Goal: Communication & Community: Answer question/provide support

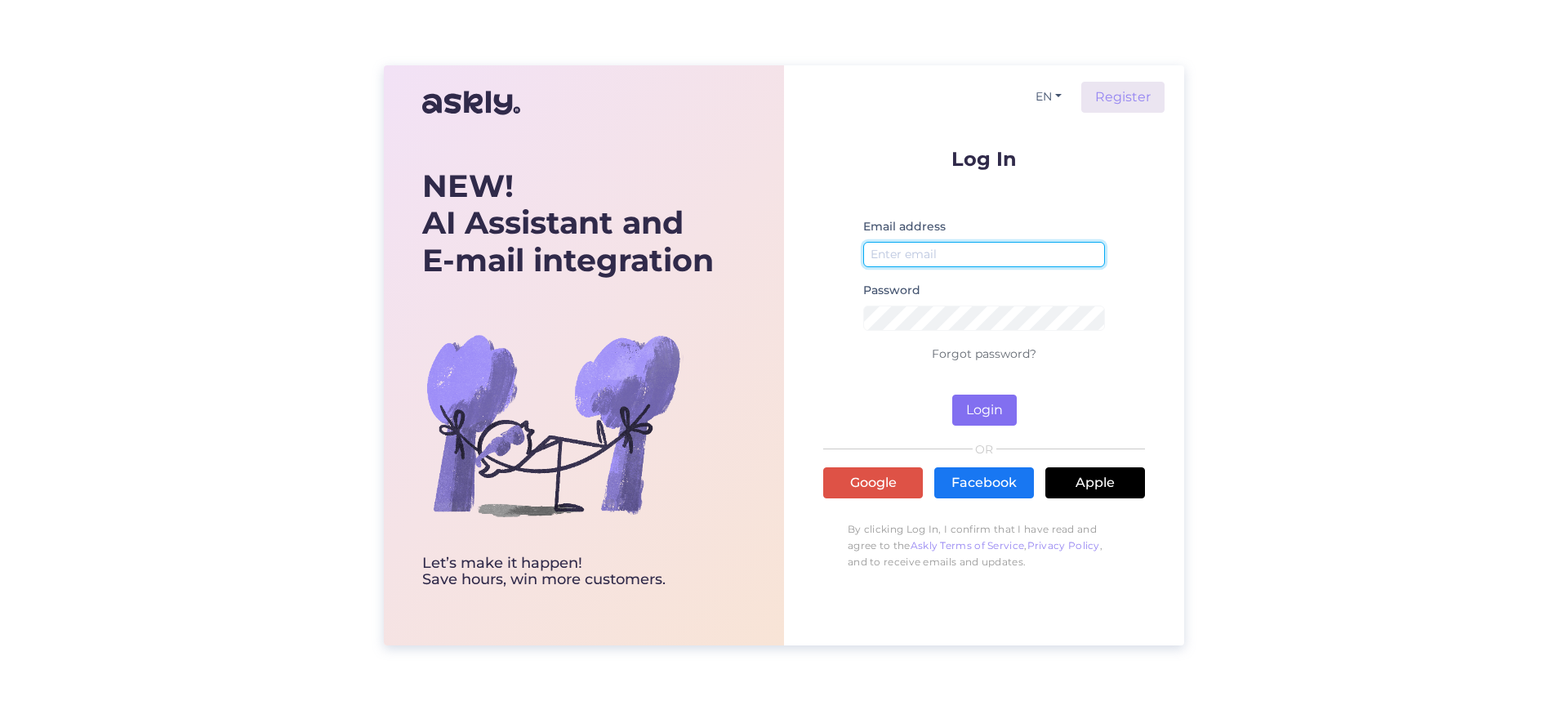
type input "[EMAIL_ADDRESS][DOMAIN_NAME]"
click at [967, 399] on button "Login" at bounding box center [984, 409] width 64 height 31
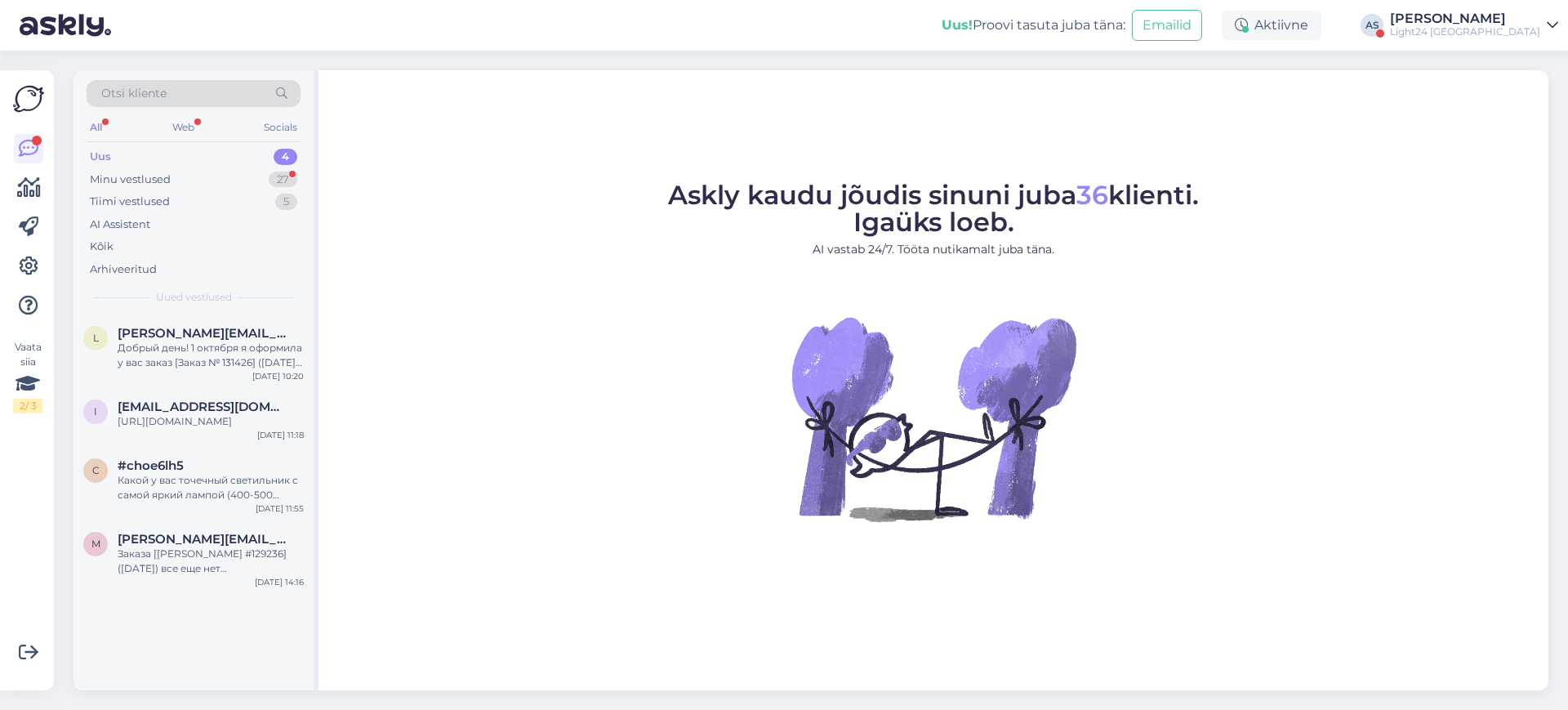
click at [1496, 22] on div "[PERSON_NAME]" at bounding box center [1464, 19] width 150 height 13
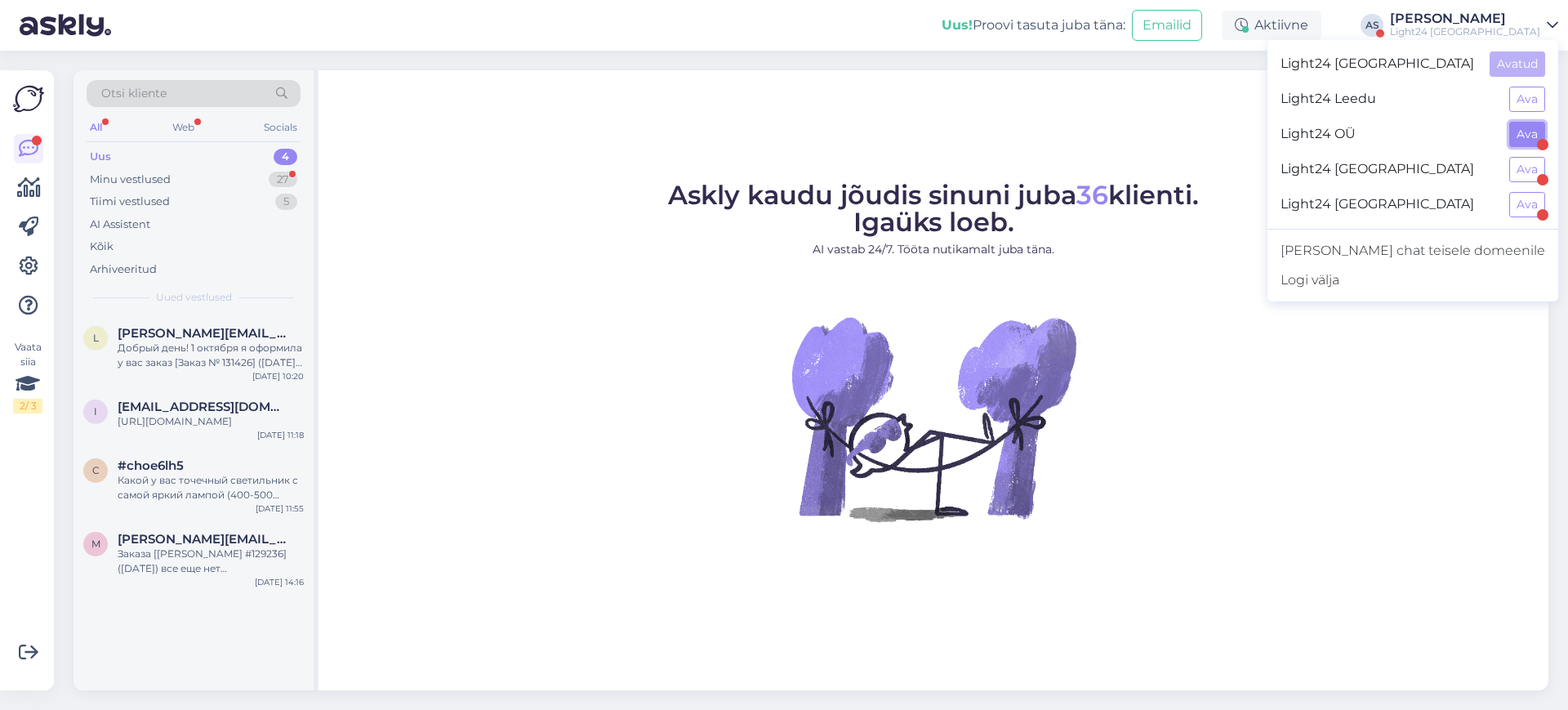
click at [1532, 127] on button "Ava" at bounding box center [1527, 134] width 36 height 25
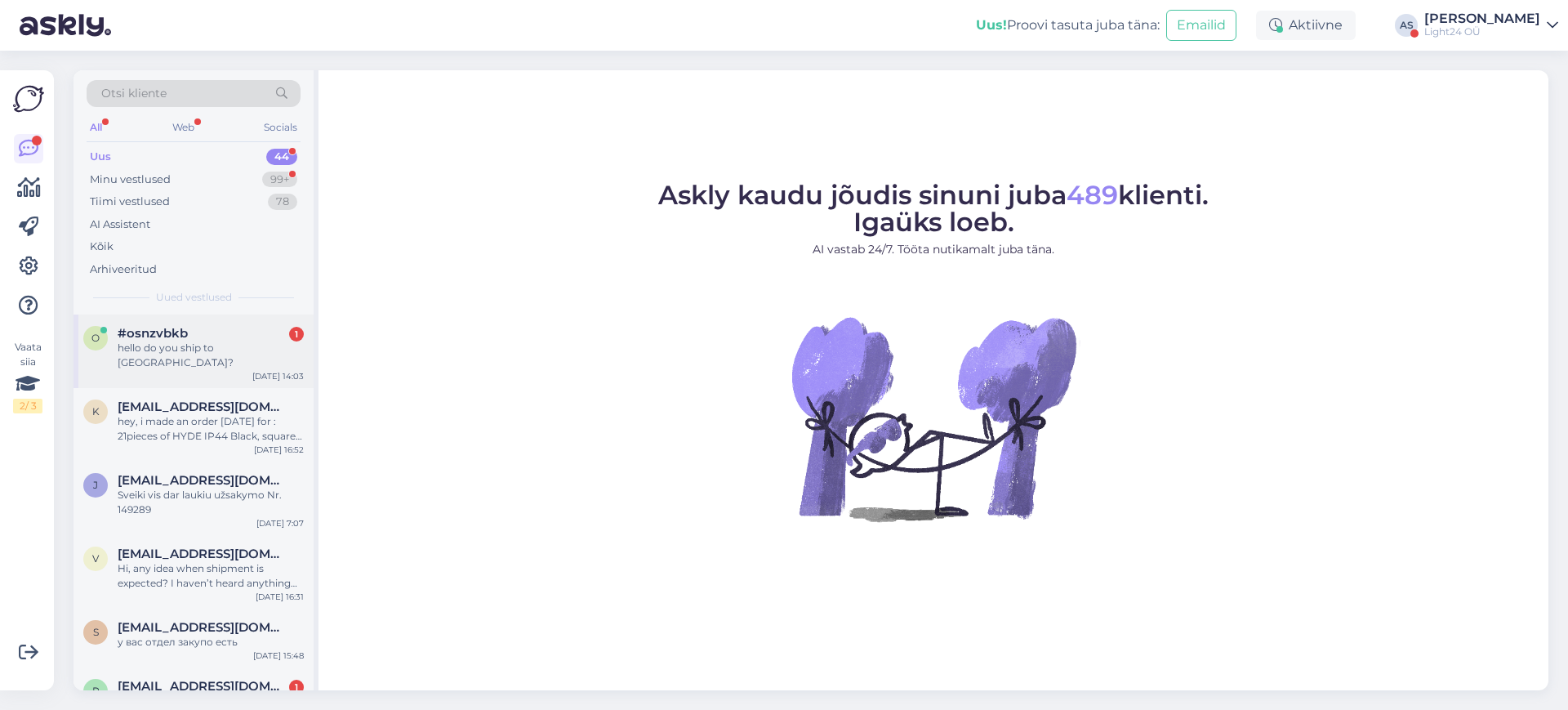
click at [211, 340] on div "hello do you ship to [GEOGRAPHIC_DATA]?" at bounding box center [210, 355] width 186 height 29
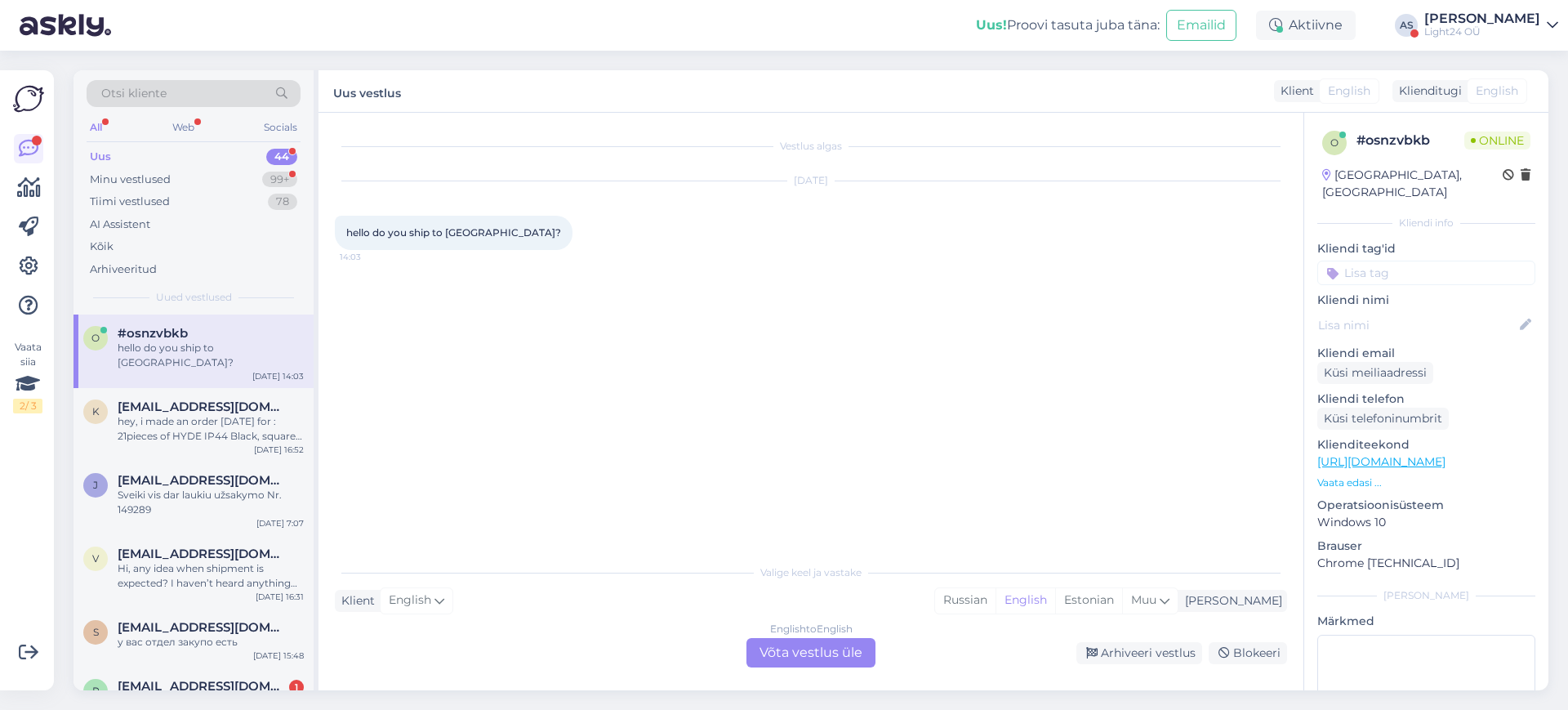
click at [832, 660] on div "English to English Võta vestlus üle" at bounding box center [811, 652] width 129 height 29
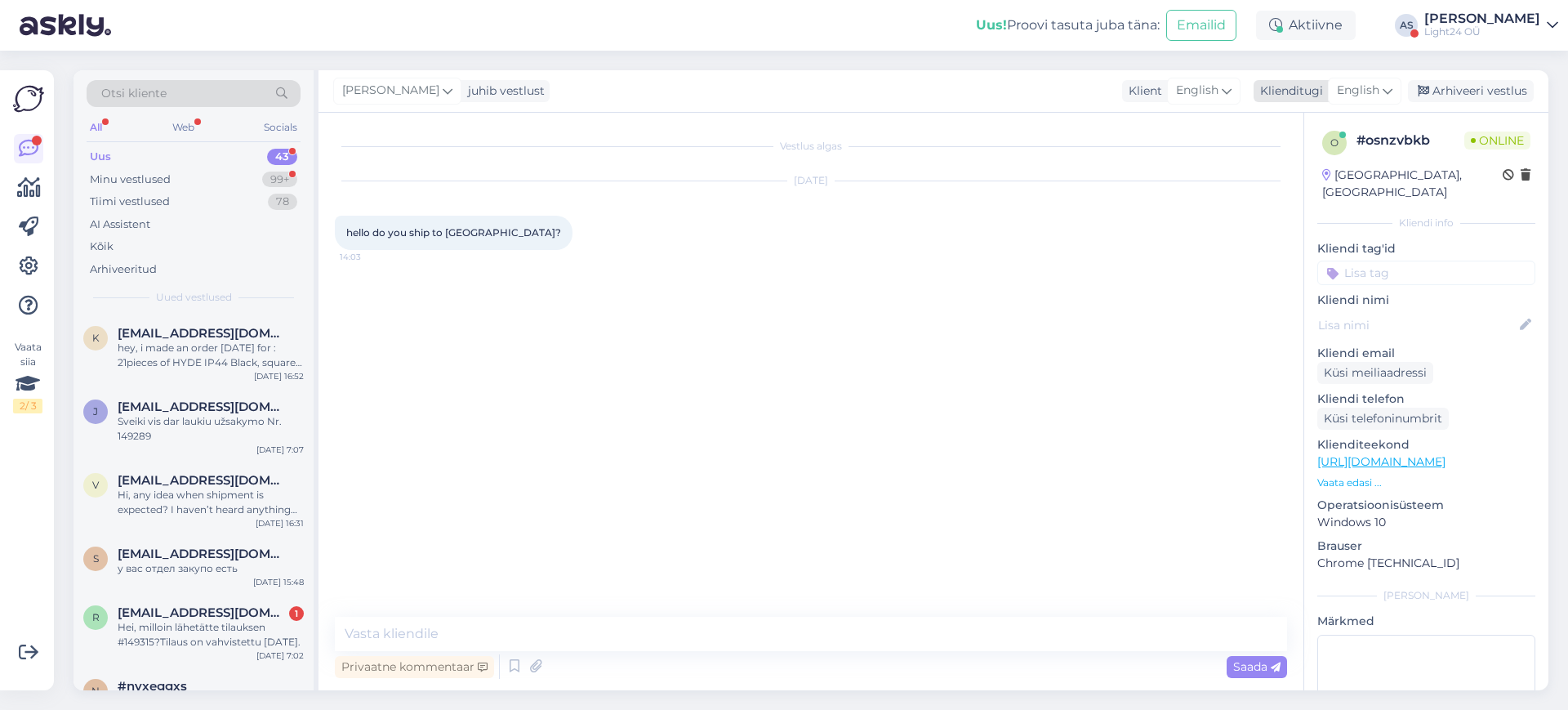
click at [1391, 91] on icon at bounding box center [1387, 91] width 9 height 18
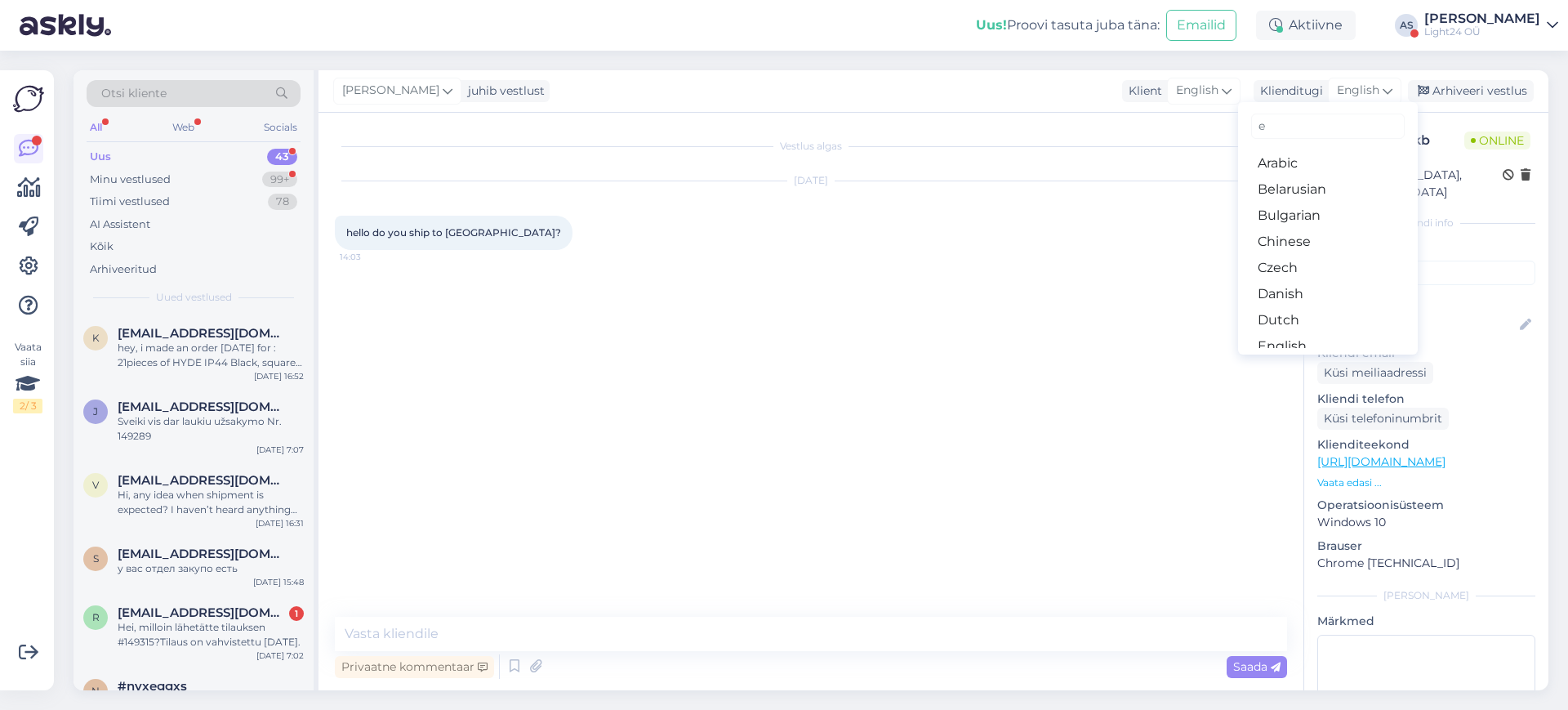
click at [1306, 132] on input "e" at bounding box center [1328, 125] width 154 height 25
type input "es"
click at [1261, 199] on link "Estonian" at bounding box center [1328, 190] width 180 height 26
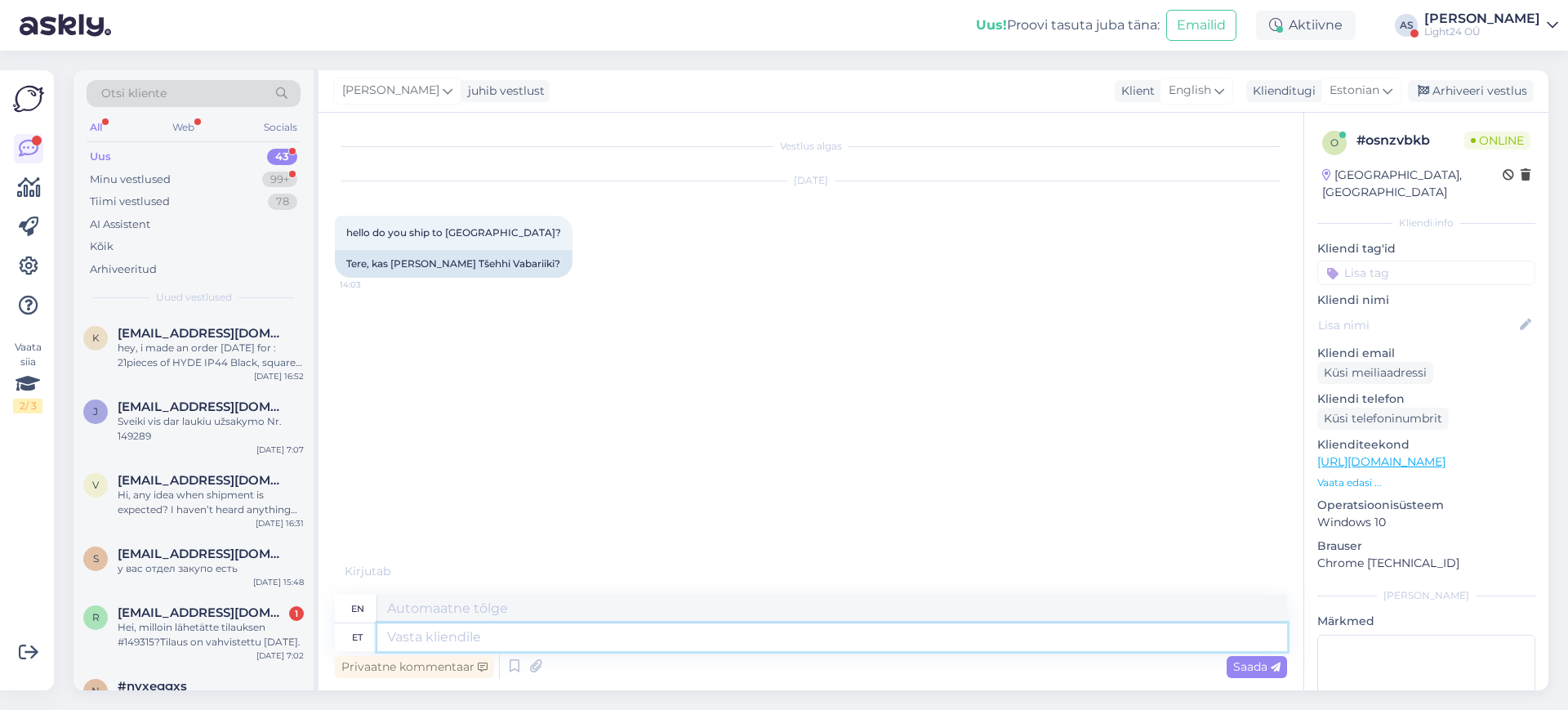
click at [455, 642] on textarea at bounding box center [832, 636] width 910 height 27
type textarea "Tere,"
type textarea "Hello,"
type textarea "Tere, ikka saa"
type textarea "Hello, still"
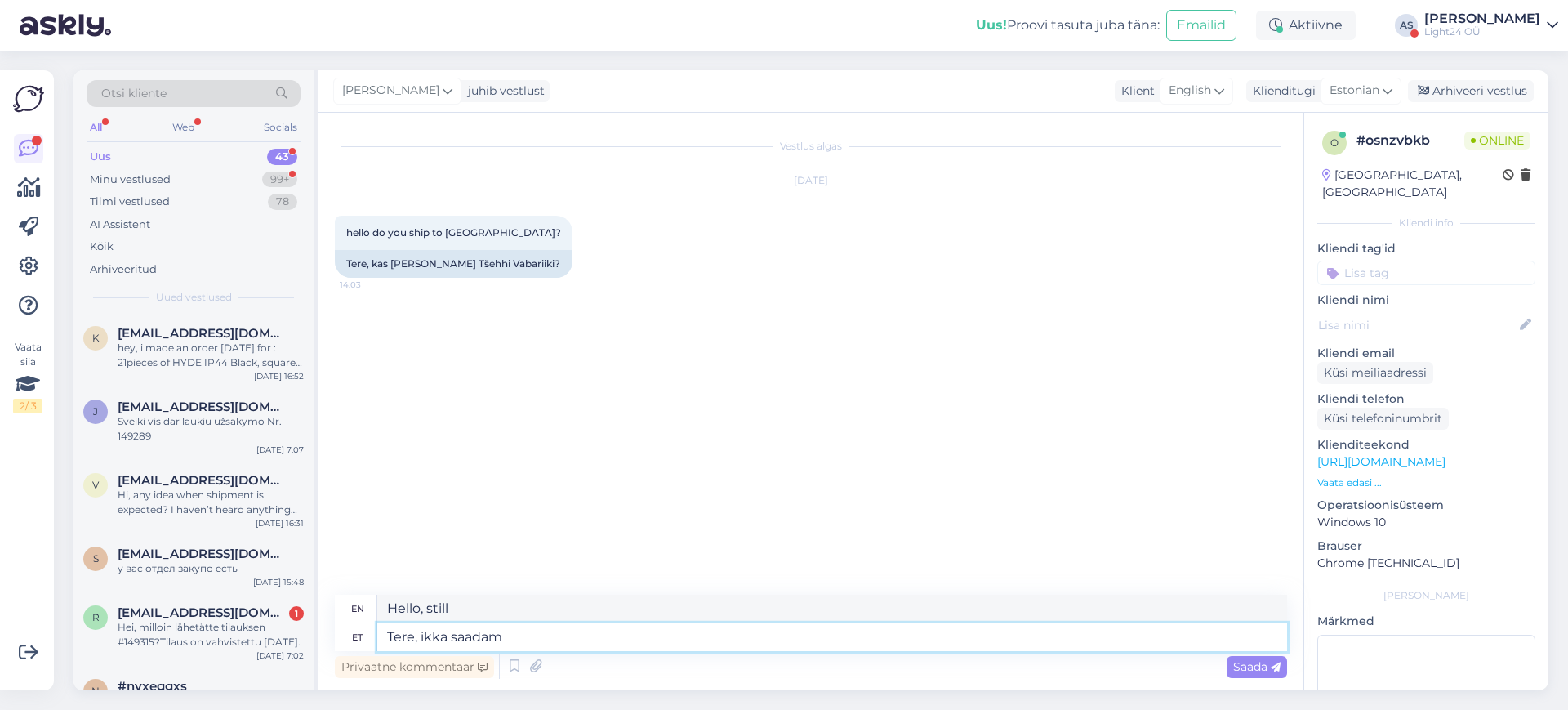
type textarea "Tere, ikka saadame"
type textarea "Hello, we are still shipping."
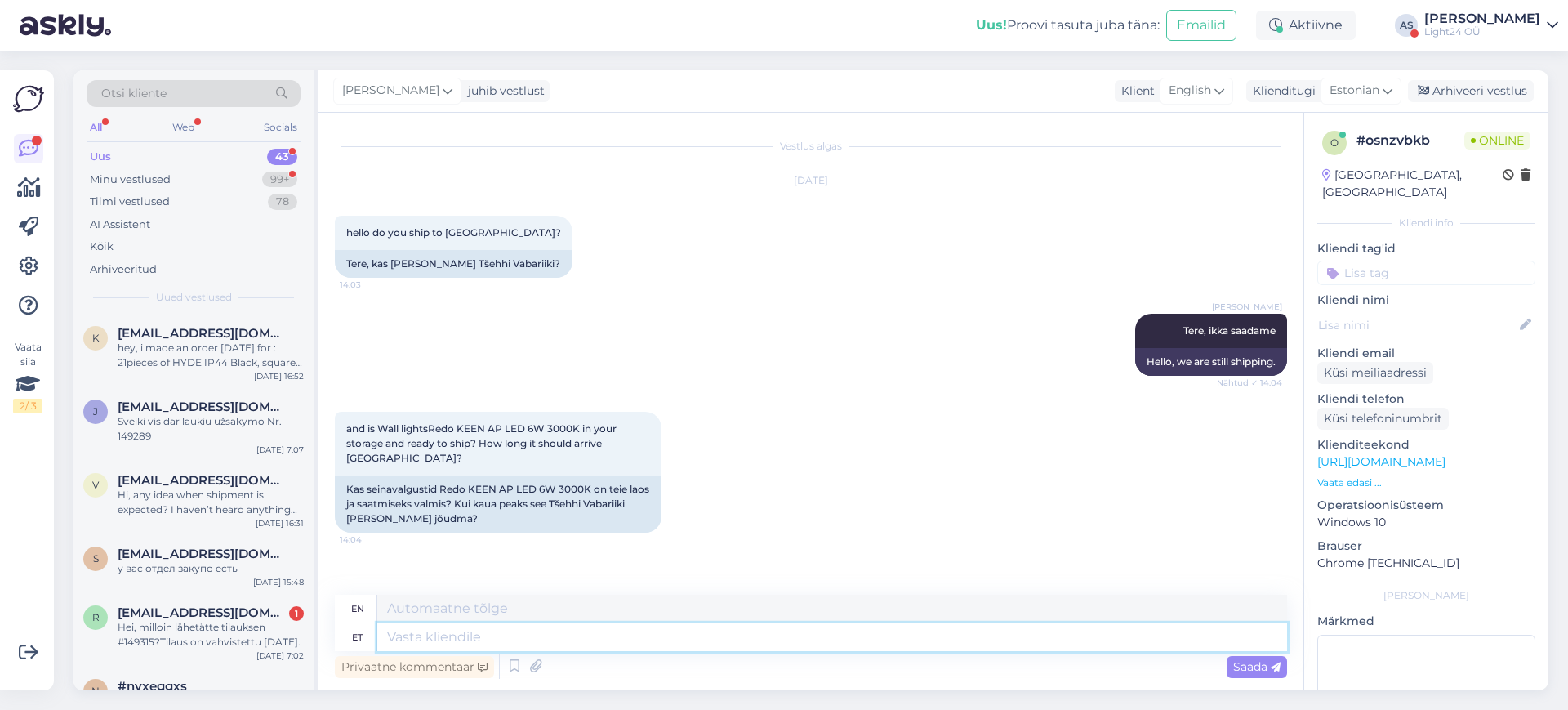
click at [663, 637] on textarea at bounding box center [832, 636] width 910 height 27
type textarea "L"
type textarea "[GEOGRAPHIC_DATA] e"
type textarea "In stock"
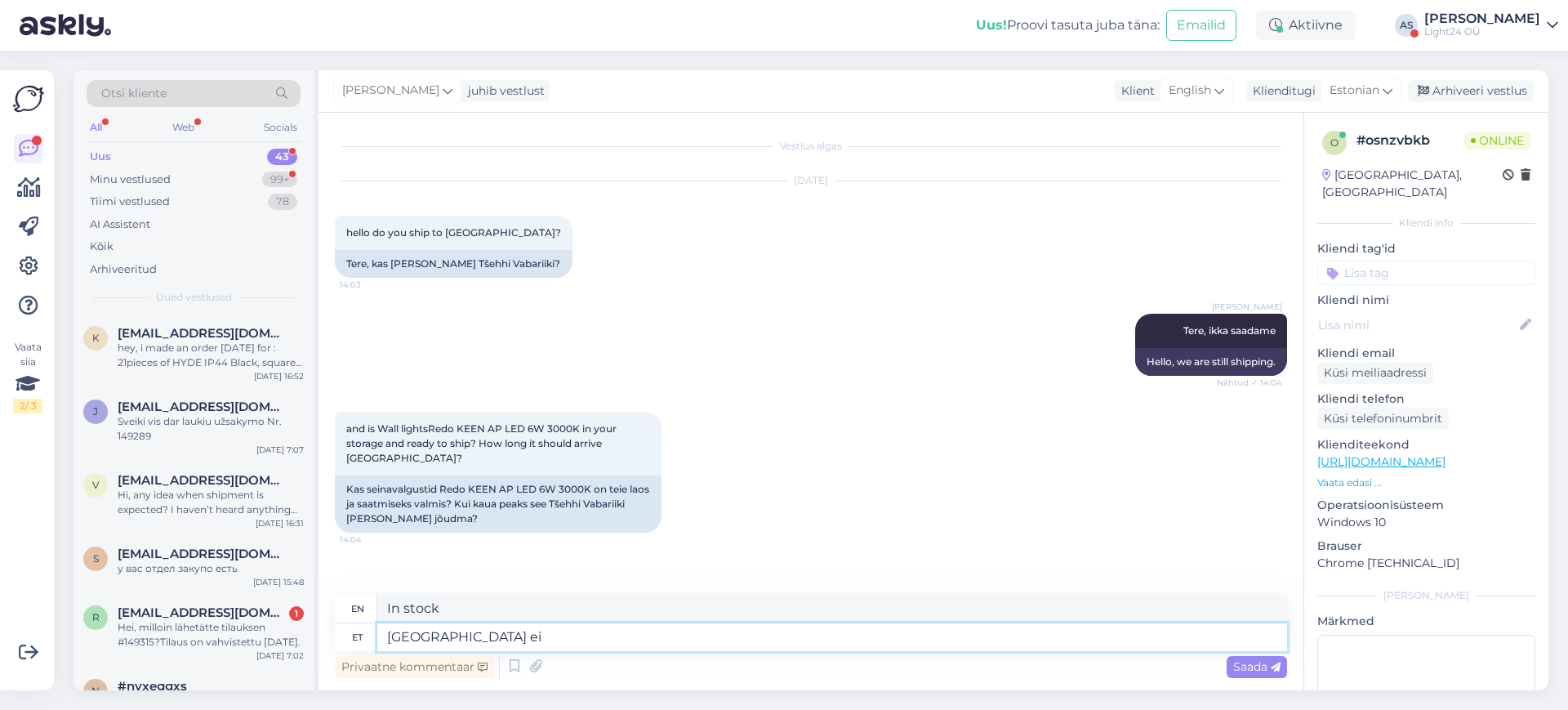
type textarea "Laos ei o"
type textarea "Not in stock"
type textarea "[GEOGRAPHIC_DATA] ei ole"
type textarea "Out of stock"
type textarea "Laos ei ole,"
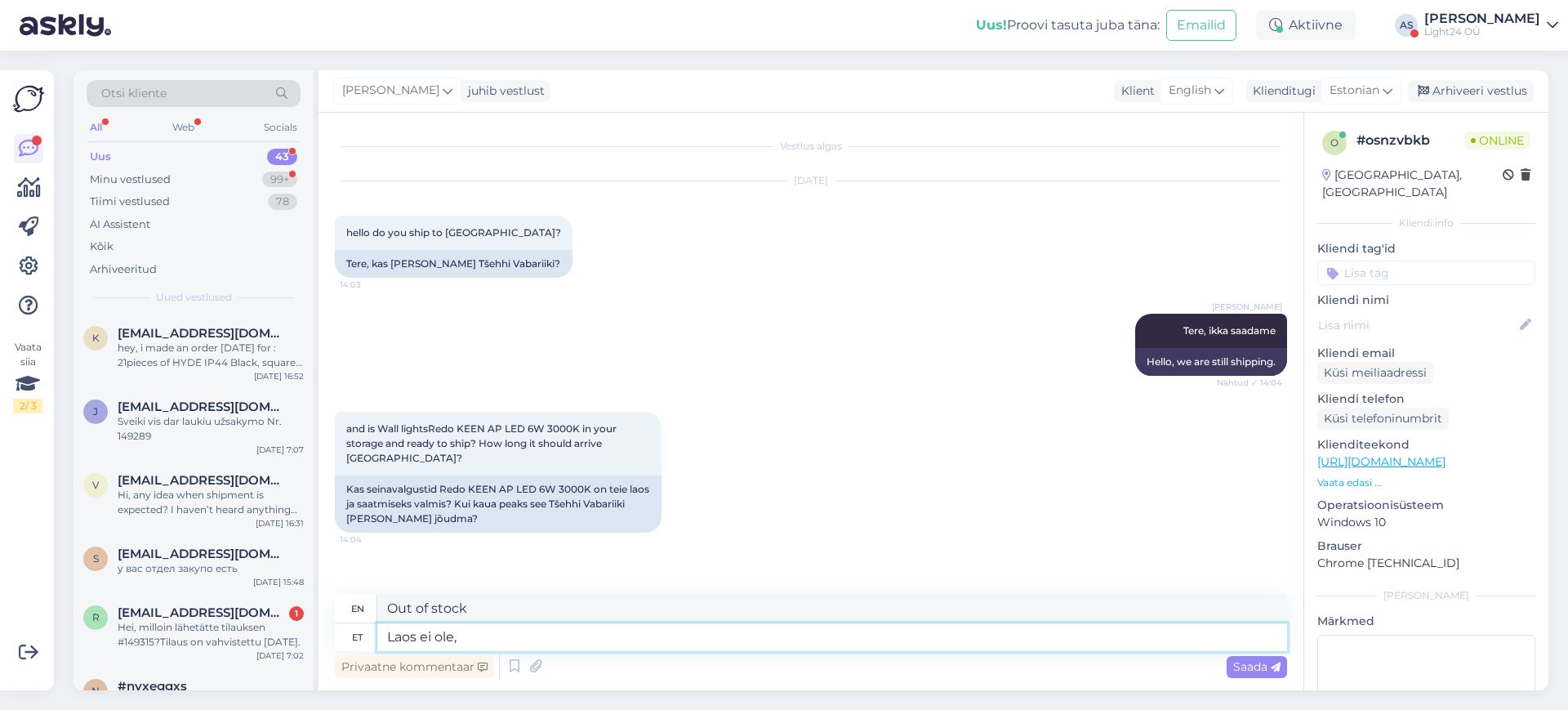
type textarea "Out of stock,"
type textarea "Laos ei ole, kontrollin"
type textarea "Out of stock, I'll check."
type textarea "Laos ei ole, kontrollin kohe"
type textarea "Out of stock, I'll check now."
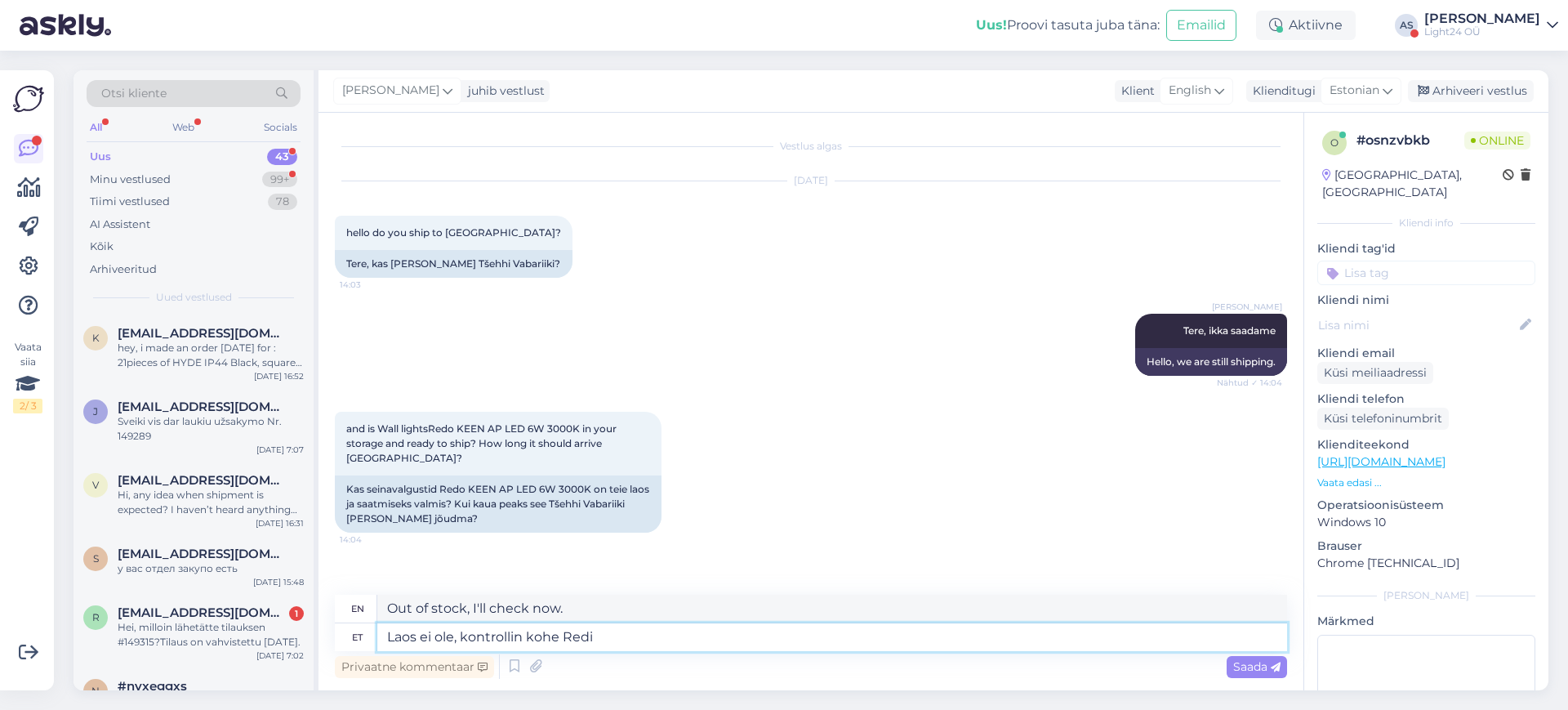
type textarea "Laos ei ole, kontrollin kohe Redi"
type textarea "Out of stock, I'll check Redi right away."
type textarea "Laos ei ole, kontrollin kohe Redo"
type textarea "Out of stock, I'll check now Redo"
type textarea "Laos ei ole, kontrollin kohe Redo laoseisu j"
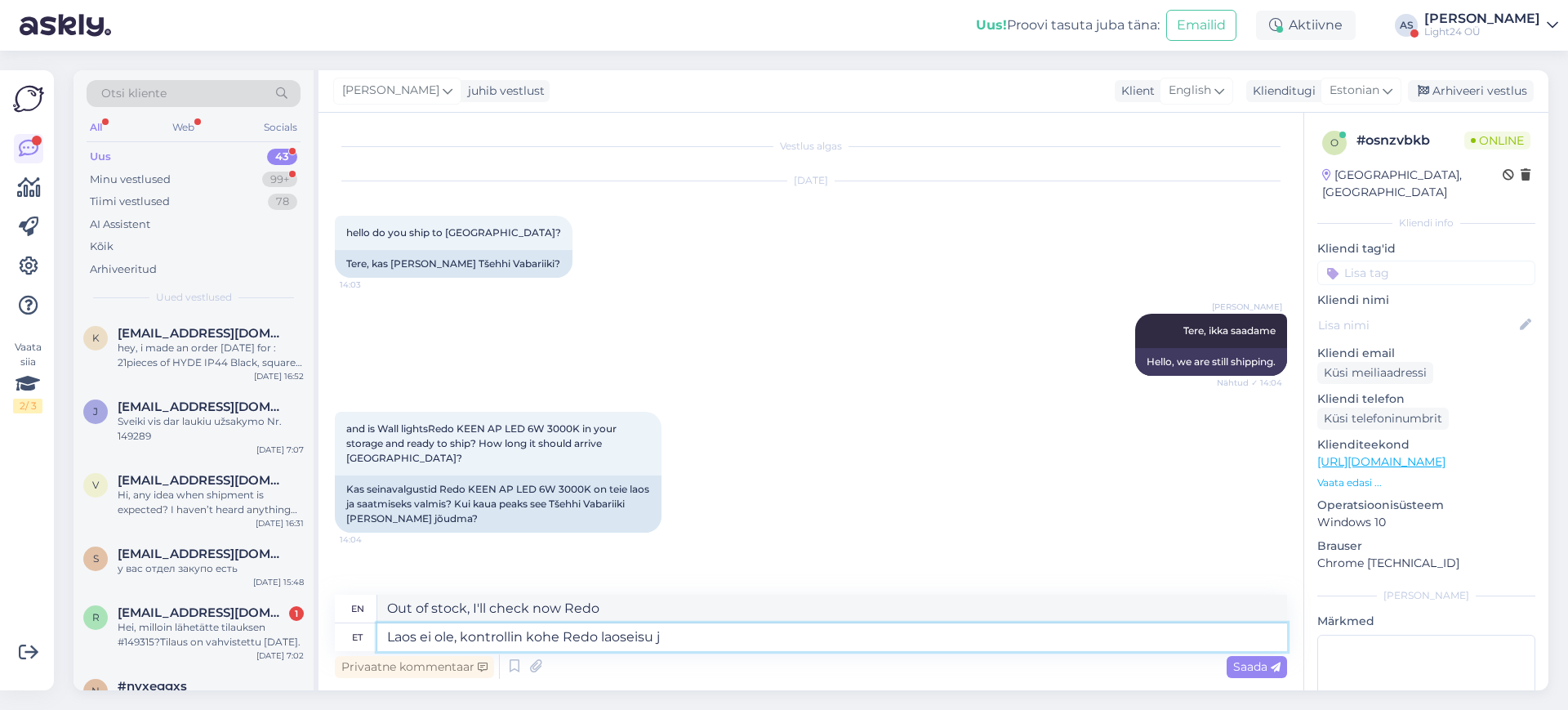
type textarea "Out of stock, I'll check Redo's stock now"
type textarea "Laos ei ole, kontrollin kohe Redo laoseisu ja"
type textarea "Out of stock, I'll check Redo's stock immediately and"
type textarea "Laos ei ole, kontrollin kohe Redo laoseisu ja a"
type textarea "Out of stock, I will check [PERSON_NAME] stock immediately and a"
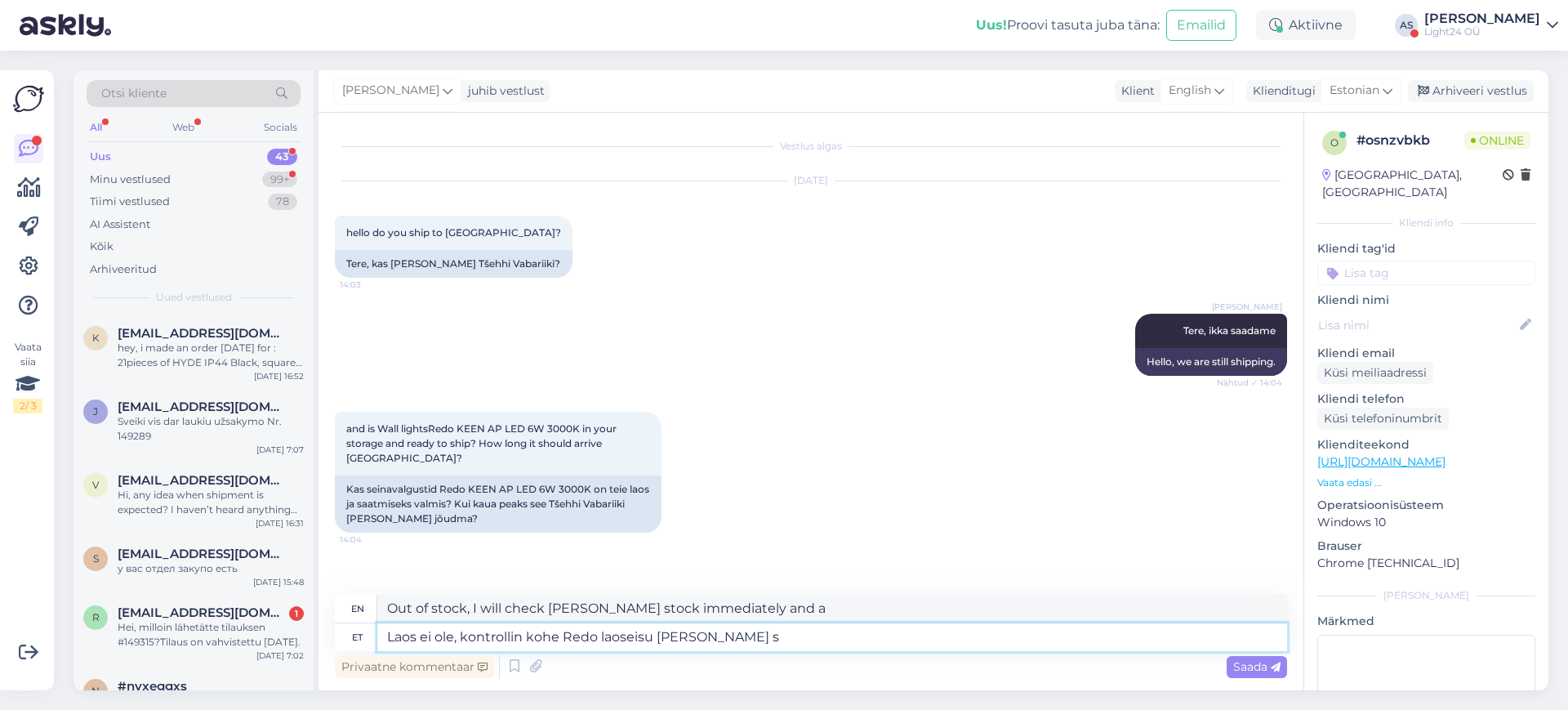
type textarea "Laos ei ole, kontrollin kohe Redo laoseisu [PERSON_NAME] si"
type textarea "Out of stock, I will check [PERSON_NAME] stock immediately and give you"
type textarea "Laos ei ole, kontrollin kohe Redo laoseisu [PERSON_NAME] siis t"
type textarea "Out of stock, I'll check Redo's stock immediately and then give you"
type textarea "Laos ei ole, kontrollin kohe Redo laoseisu [PERSON_NAME] siis teada, k"
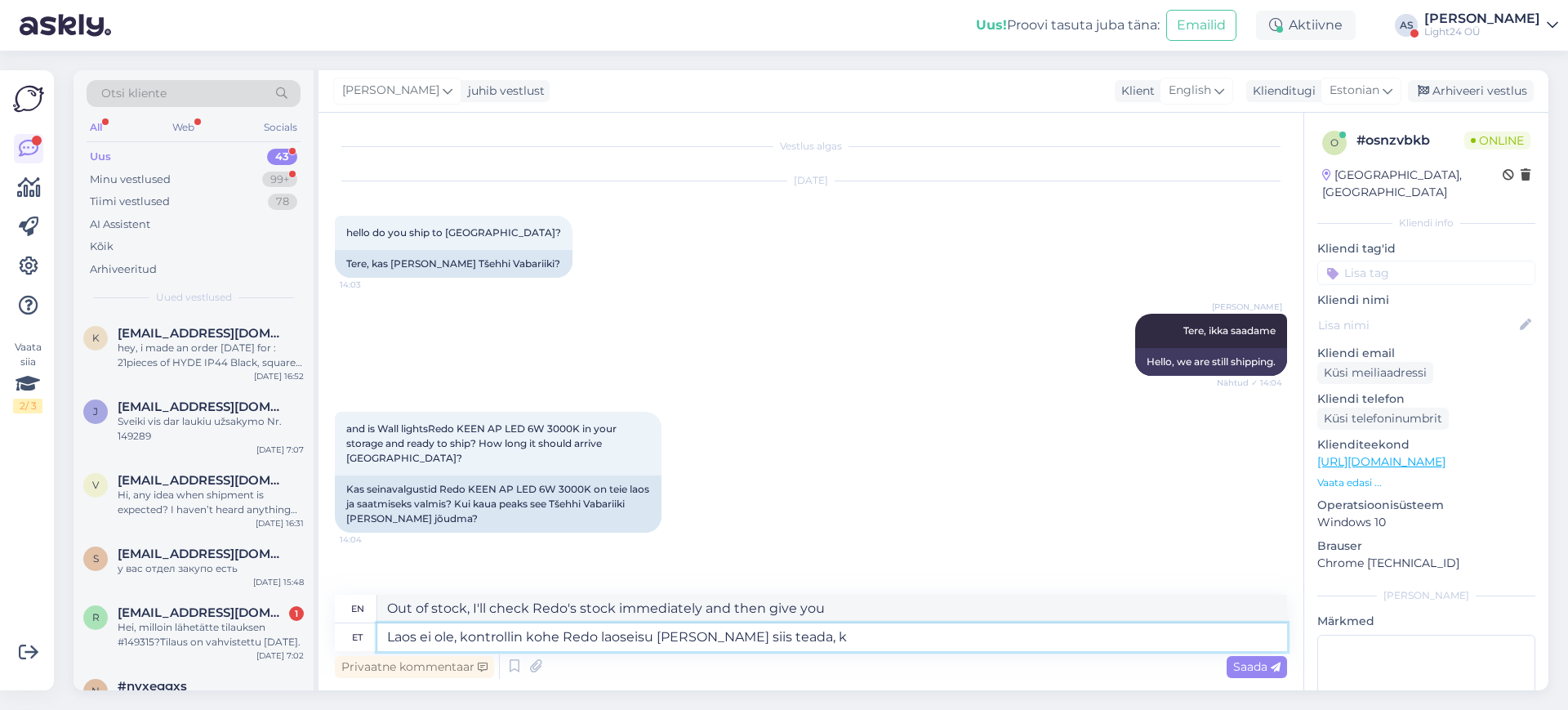
type textarea "Out of stock, I'll check Redo's stock status right away and let you know."
type textarea "Laos ei ole, kontrollin kohe Redo laoseisu [PERSON_NAME] s"
type textarea "Out of stock, I'll check Redo's stock immediately and then give you"
type textarea "Laos ei ole, kontrollin kohe Redo laoseisu [PERSON_NAME]"
type textarea "Out of stock, I will check [PERSON_NAME] stock immediately and give you"
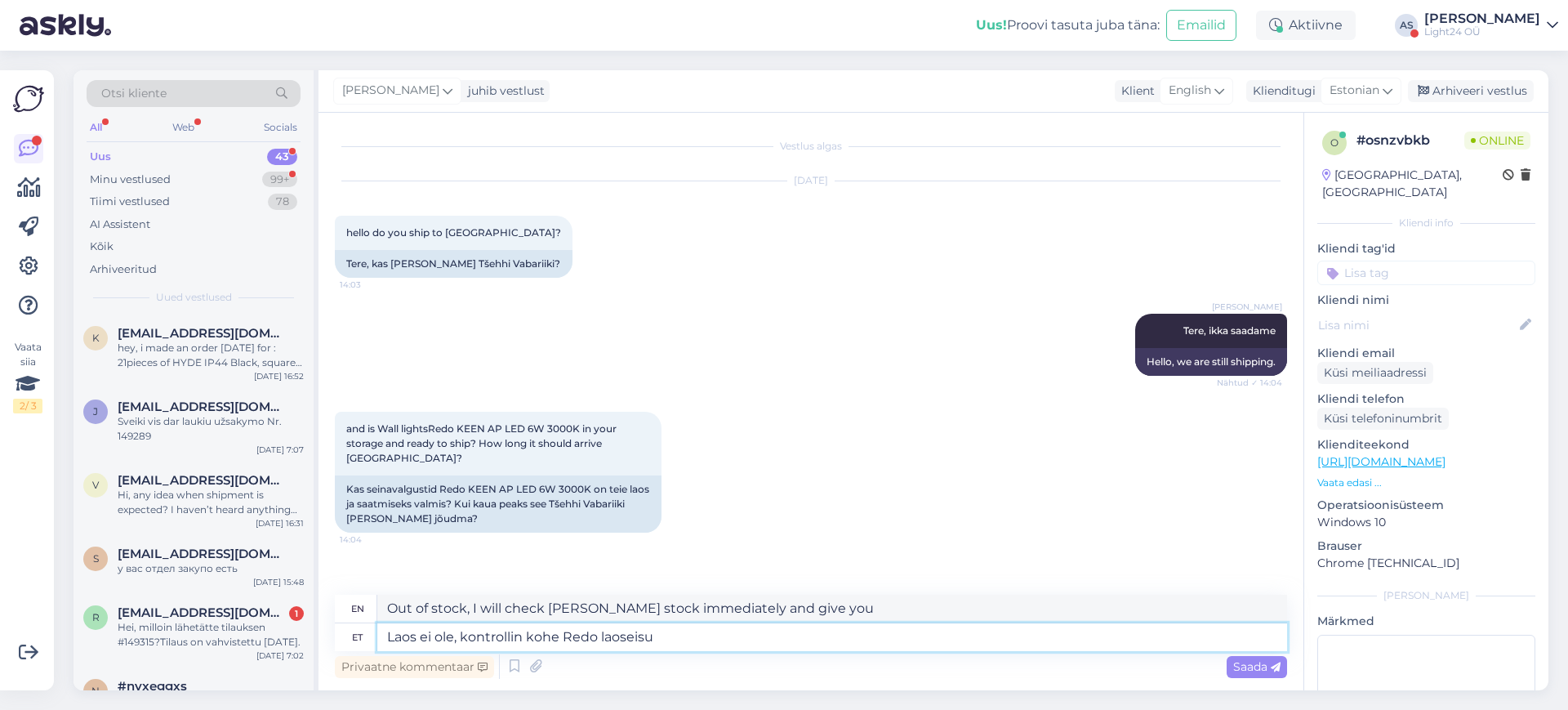
type textarea "Laos ei ole, kontrollin kohe Redo laoseisu"
type textarea "Out of stock, I'll check Redo's stock now"
type textarea "Laos ei ole, kontrollin kohe Redo laoseisu"
type textarea "Out of stock, I'll check Redo stock now"
type textarea "Laos ei ole, kontrollin kohe Redo laoseisu."
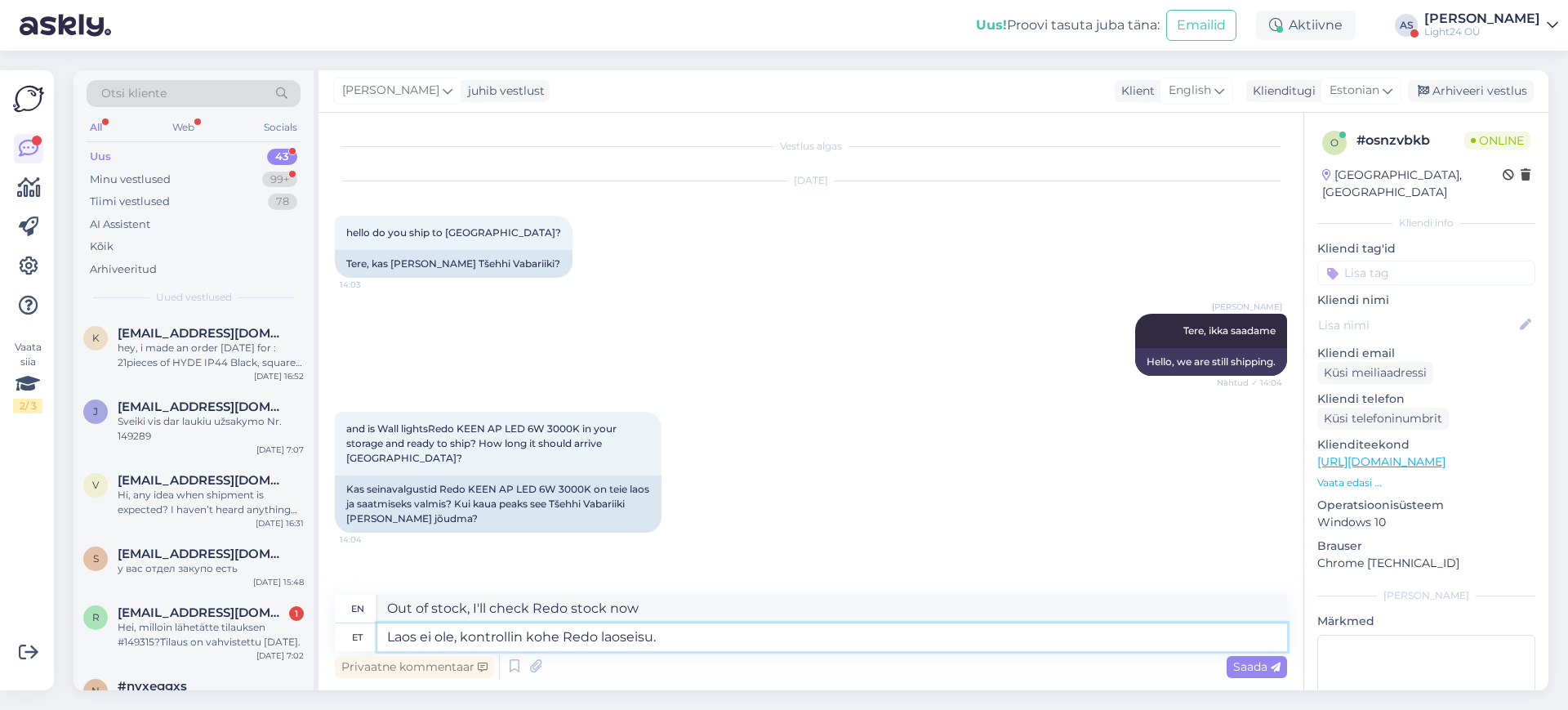
type textarea "Out of stock, I'll check Redo's stock right away."
type textarea "Laos ei ole, kontrollin kohe Redo laoseisu. 10 m"
type textarea "Out of stock, I'll check Redo's stock now. 10"
type textarea "Laos ei ole, kontrollin kohe Redo laoseisu. 10 minutit"
type textarea "Out of stock, I'll check Redo stock now. 10 minutes"
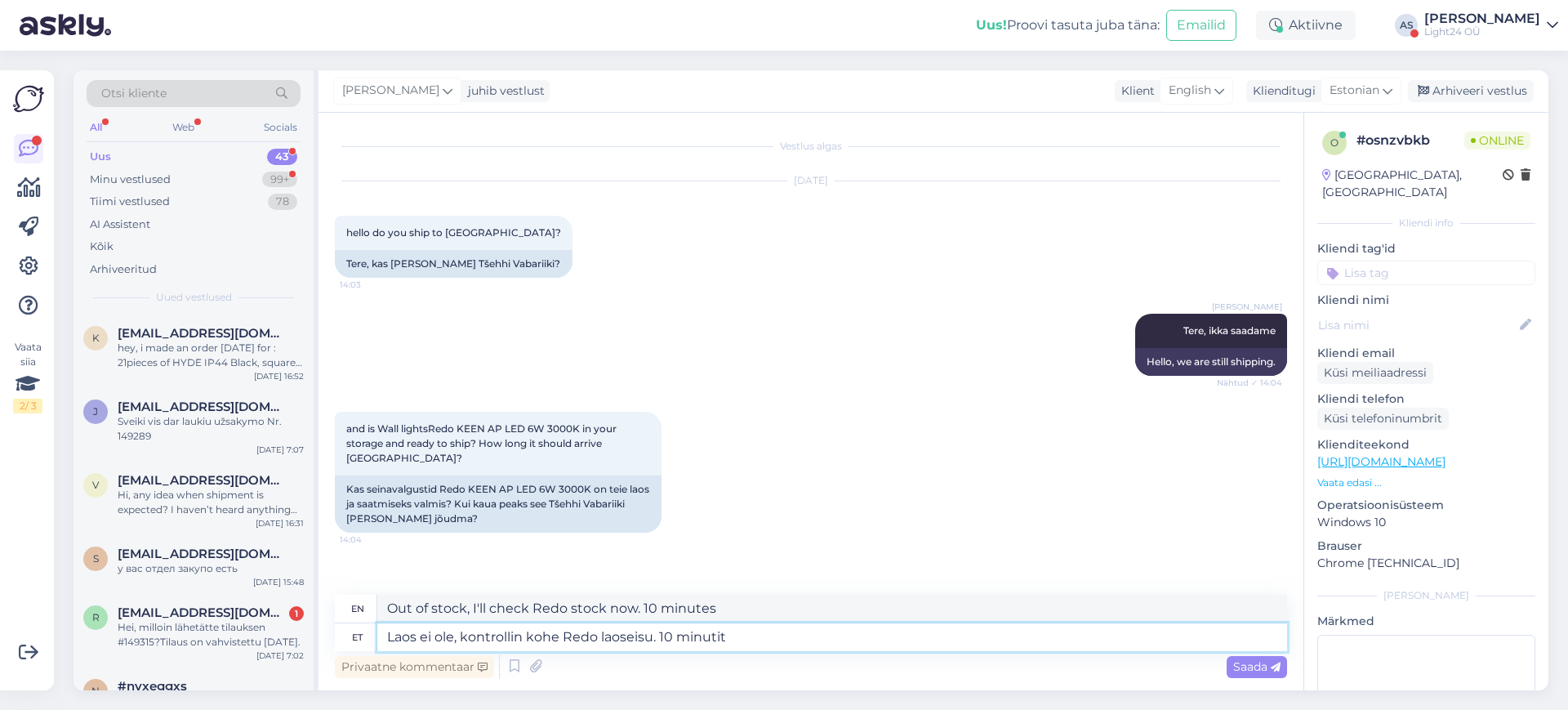
click at [387, 639] on textarea "Laos ei ole, kontrollin kohe Redo laoseisu. 10 minutit" at bounding box center [832, 636] width 910 height 27
type textarea "Kohapeal i ole, kontrollin kohe Redo laoseisu. 10 minutit"
type textarea "I'm on site, I'll check the Redo stock immediately. 10 minutes"
type textarea "Kohapeal ei ole, kontrollin kohe Redo laoseisu. 10 minutit"
type textarea "Not on site, I'll check Redo's stock immediately. 10 minutes"
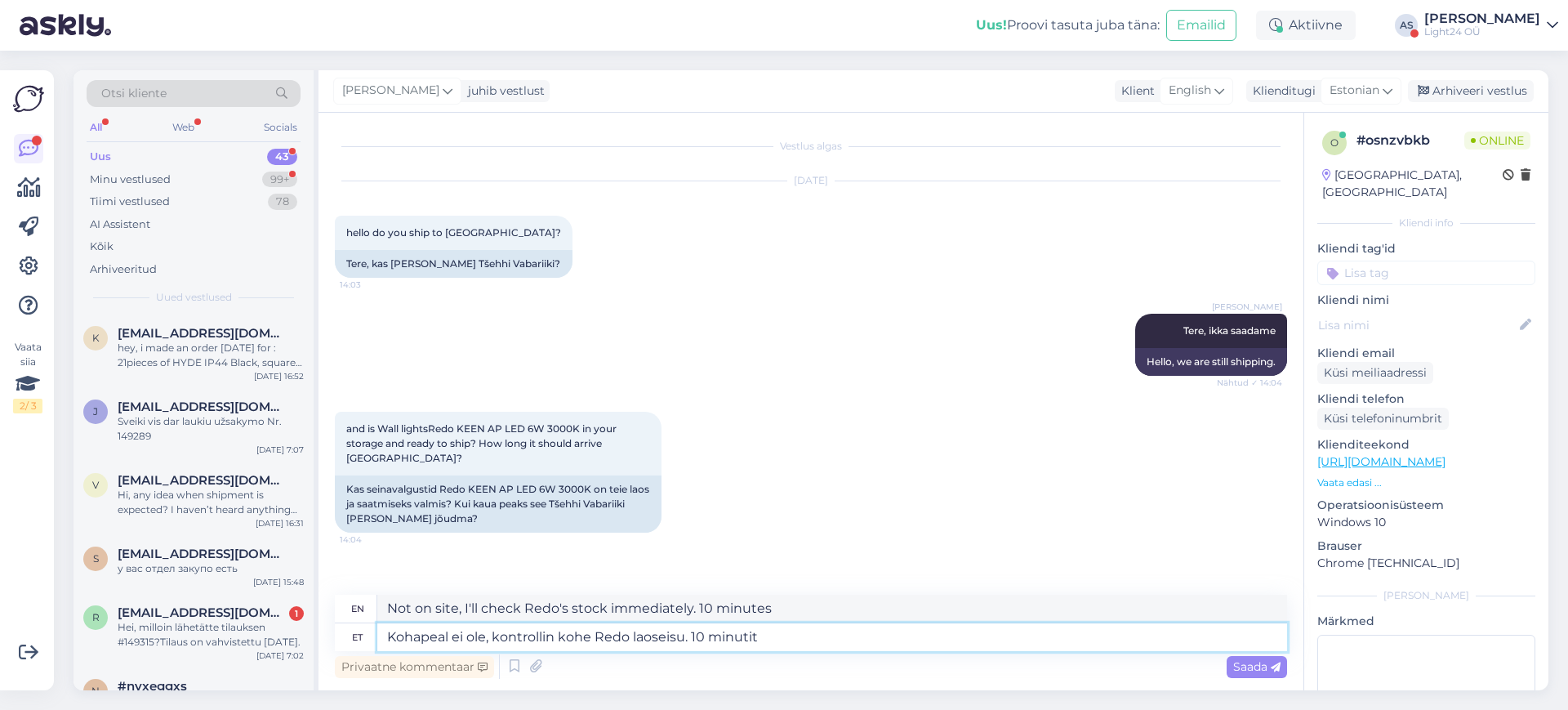
click at [387, 636] on textarea "Kohapeal ei ole, kontrollin kohe Redo laoseisu. 10 minutit" at bounding box center [832, 636] width 910 height 27
type textarea "meie ei ole, kontrollin kohe Redo laoseisu. 10 minutit"
type textarea "we don't have it, I'll check Redo's stock right away. 10 minutes"
type textarea "meie laos ei ole, kontrollin kohe Redo laoseisu. 10 minutit"
type textarea "we don't have it in stock, I'll check Redo's stock immediately. 10 minutes"
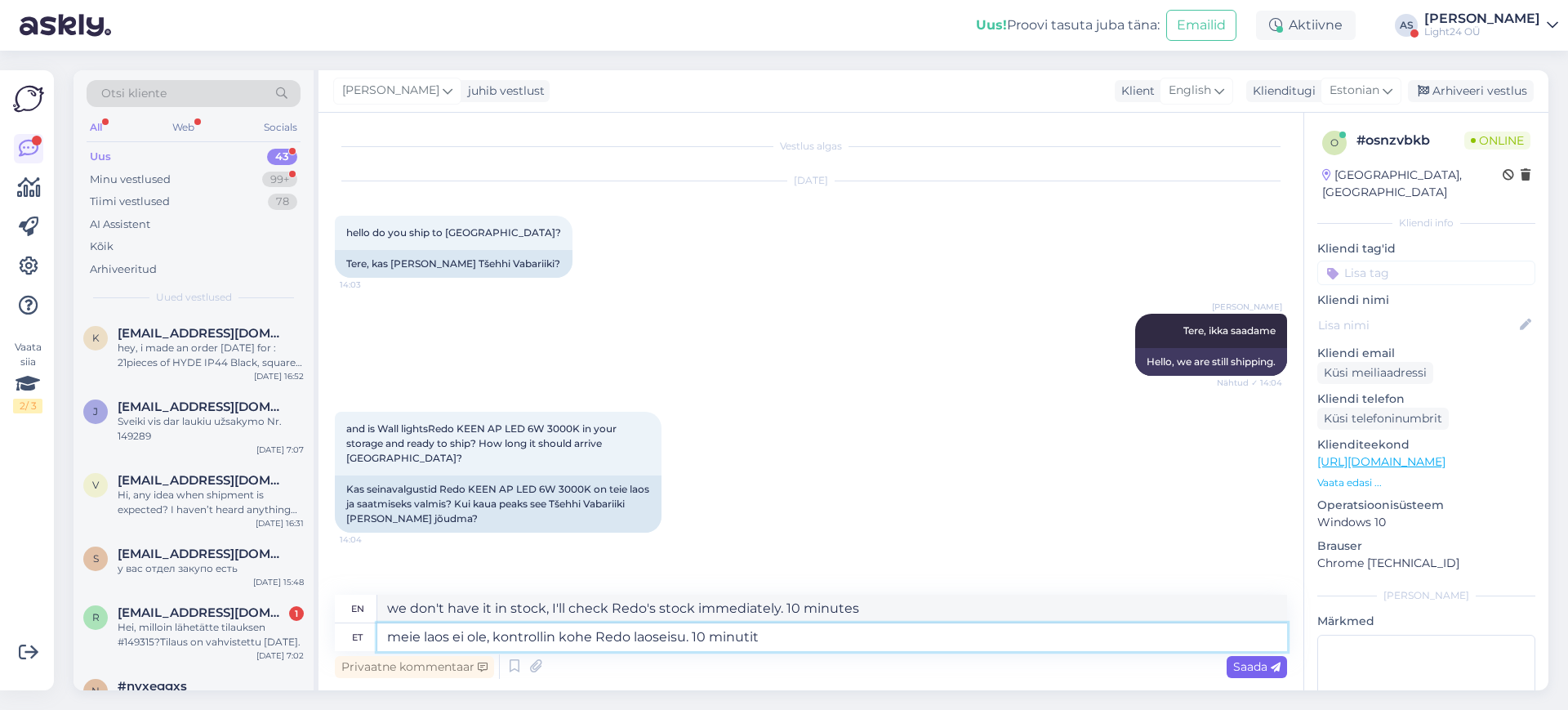
type textarea "meie laos ei ole, kontrollin kohe Redo laoseisu. 10 minutit"
click at [1252, 669] on span "Saada" at bounding box center [1257, 667] width 47 height 15
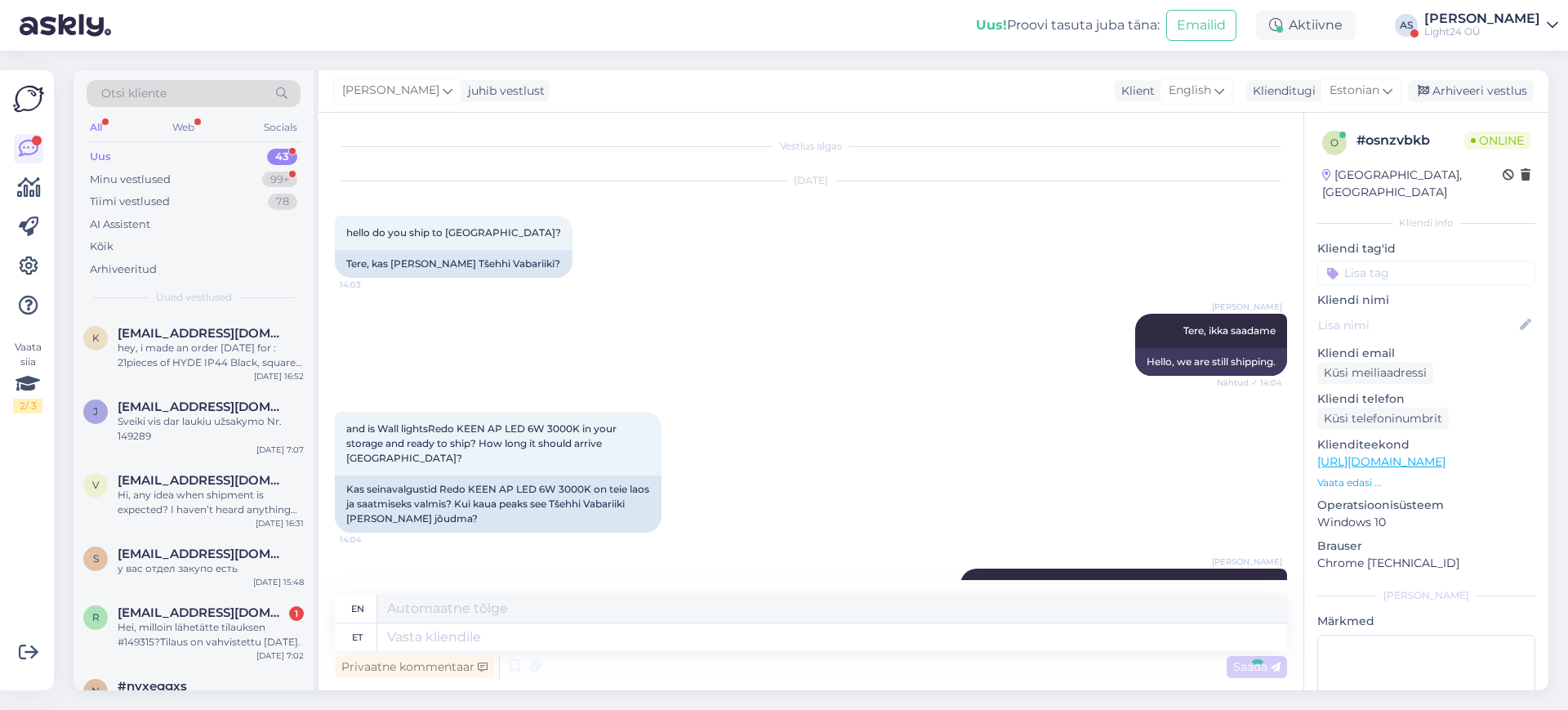
scroll to position [83, 0]
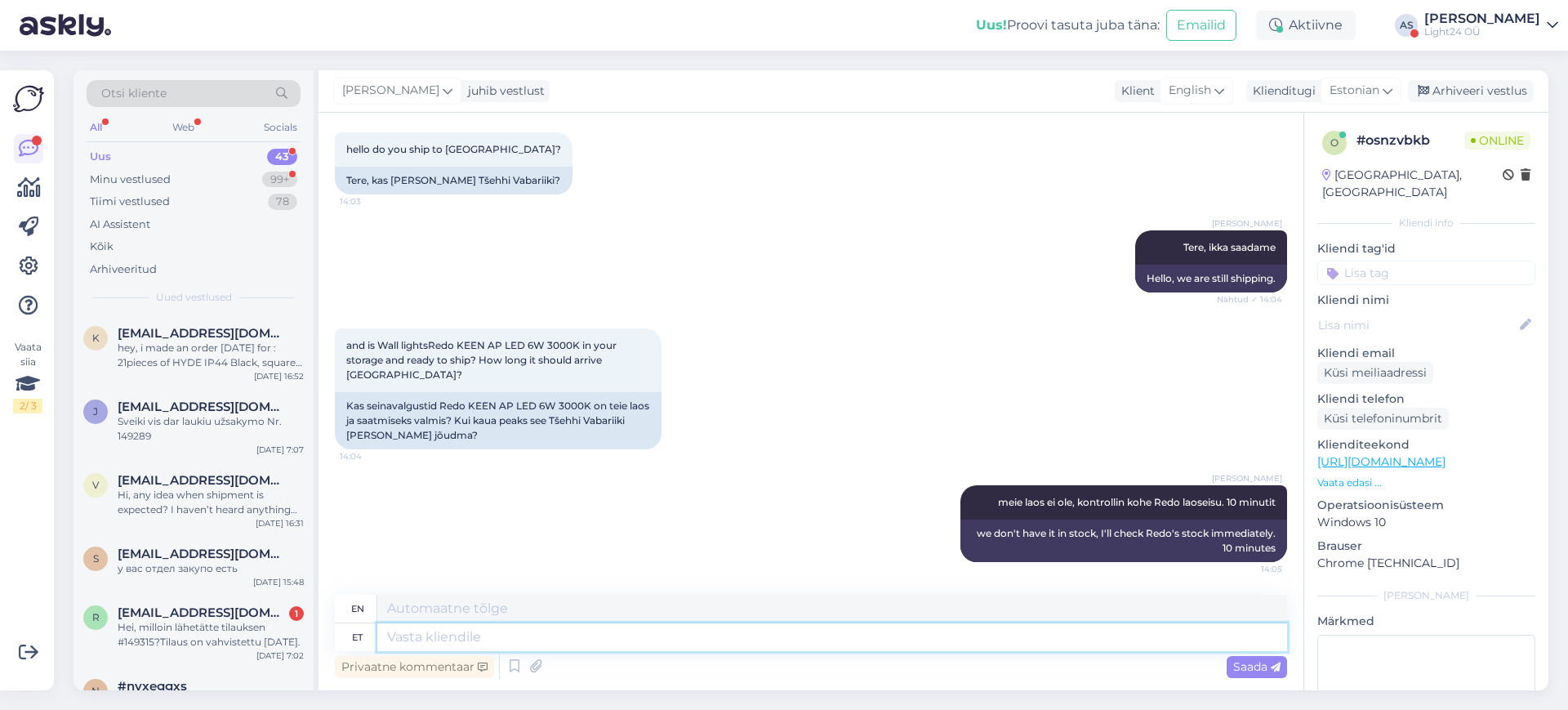
click at [557, 641] on textarea at bounding box center [832, 636] width 910 height 27
type textarea "Redo"
type textarea "Redo laos o"
type textarea "Redo in stock"
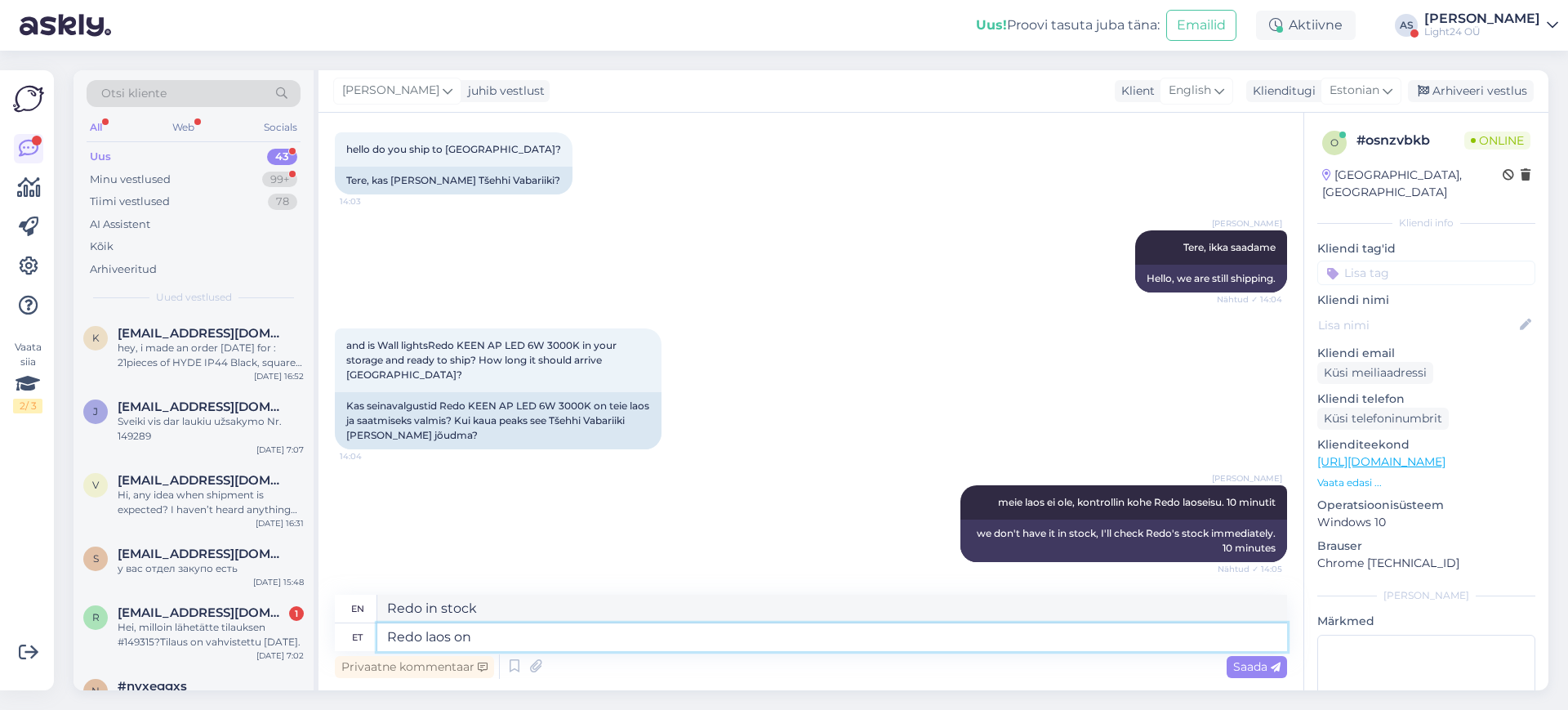
type textarea "Redo laos on o"
type textarea "Redo is in stock"
type textarea "Redo laos on olemas."
type textarea "Redo is available in stock."
type textarea "Redo laos on olemas. Aga m"
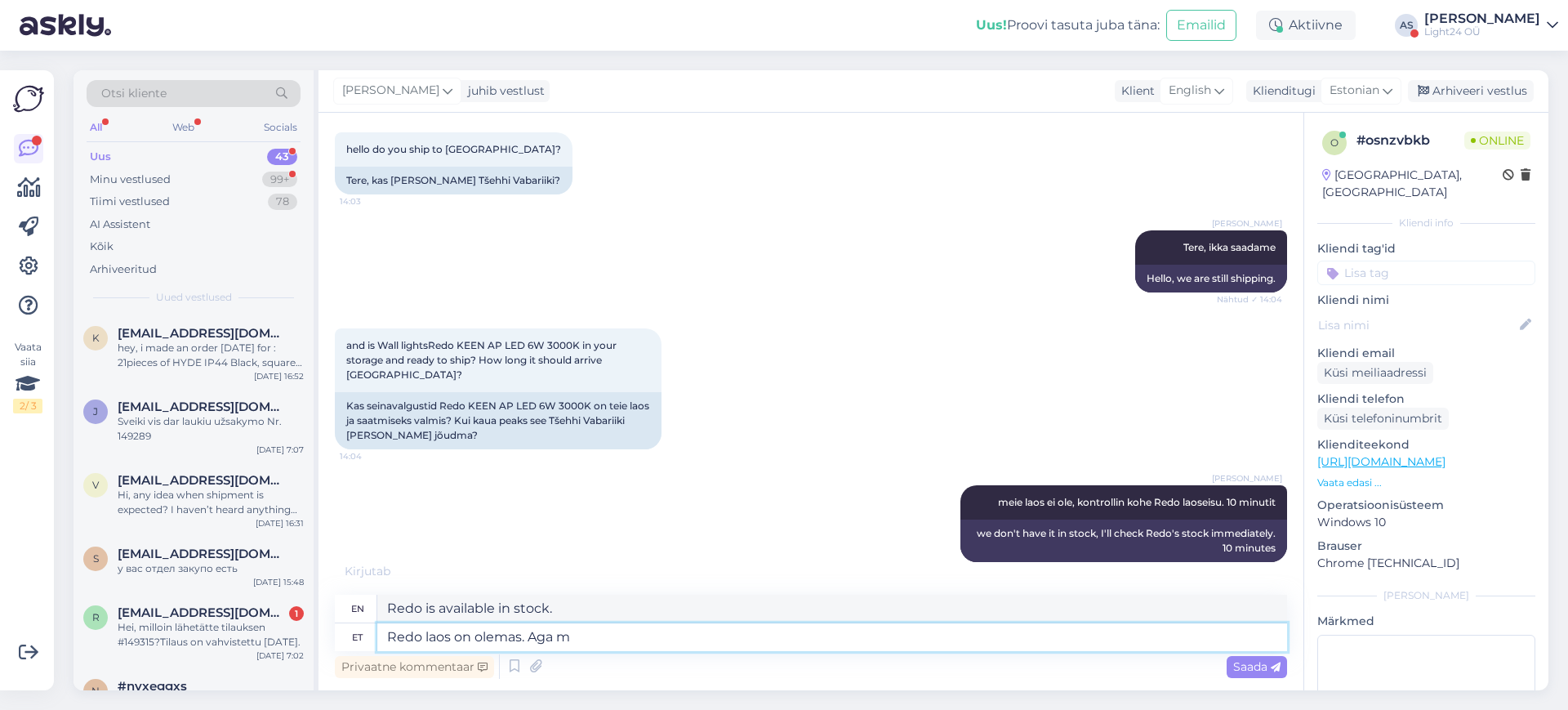
type textarea "Redo is available in stock. But"
type textarea "Redo laos on olemas. Aga me p"
type textarea "Redo is in stock. But we"
type textarea "Redo laos on olemas. Aga me peame s"
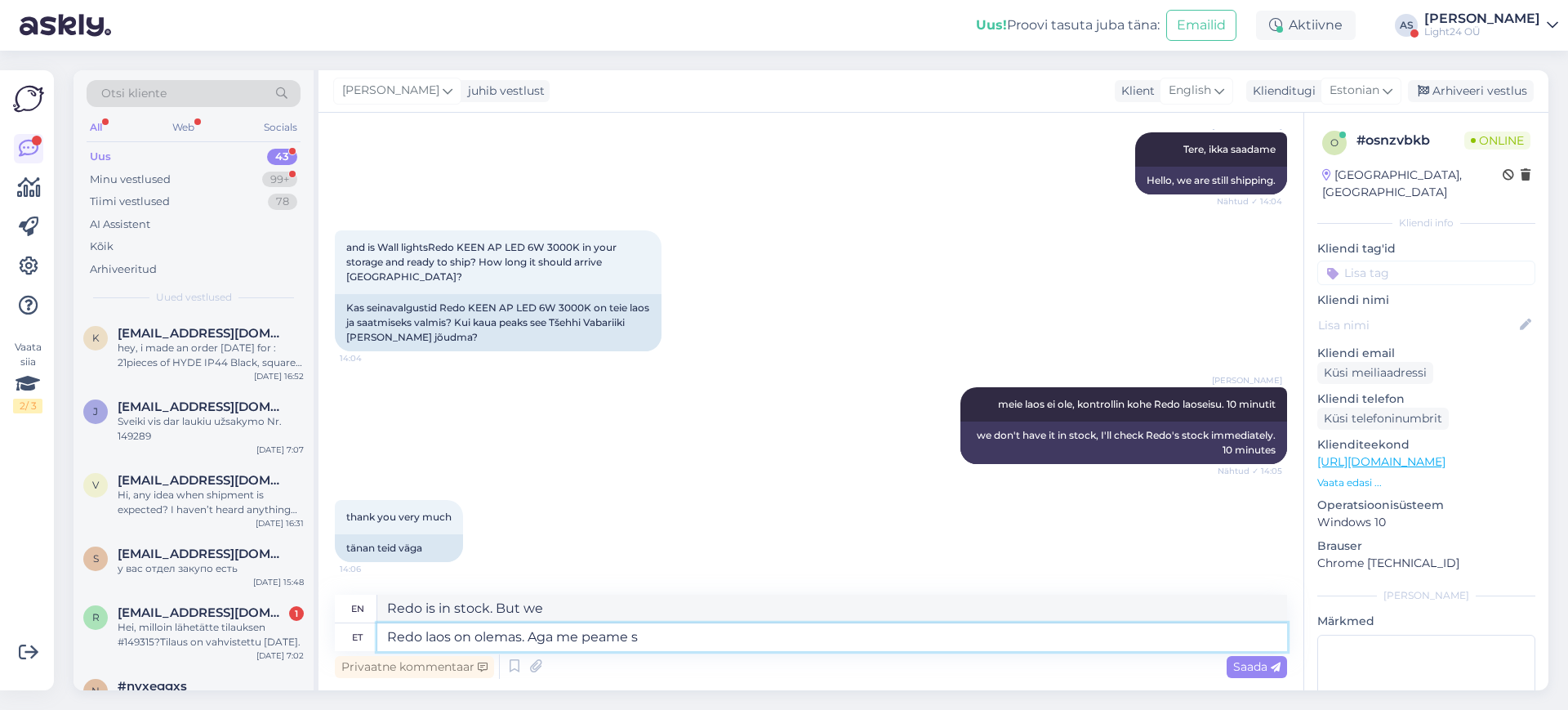
type textarea "Redo is available in stock. But we need to"
type textarea "Redo laos on olemas. Aga me peame selle"
type textarea "Redo is in stock. But we need it"
type textarea "Redo laos on olemas. Aga me peame selle laskma s"
type textarea "Redo is in stock. But we have to let it go"
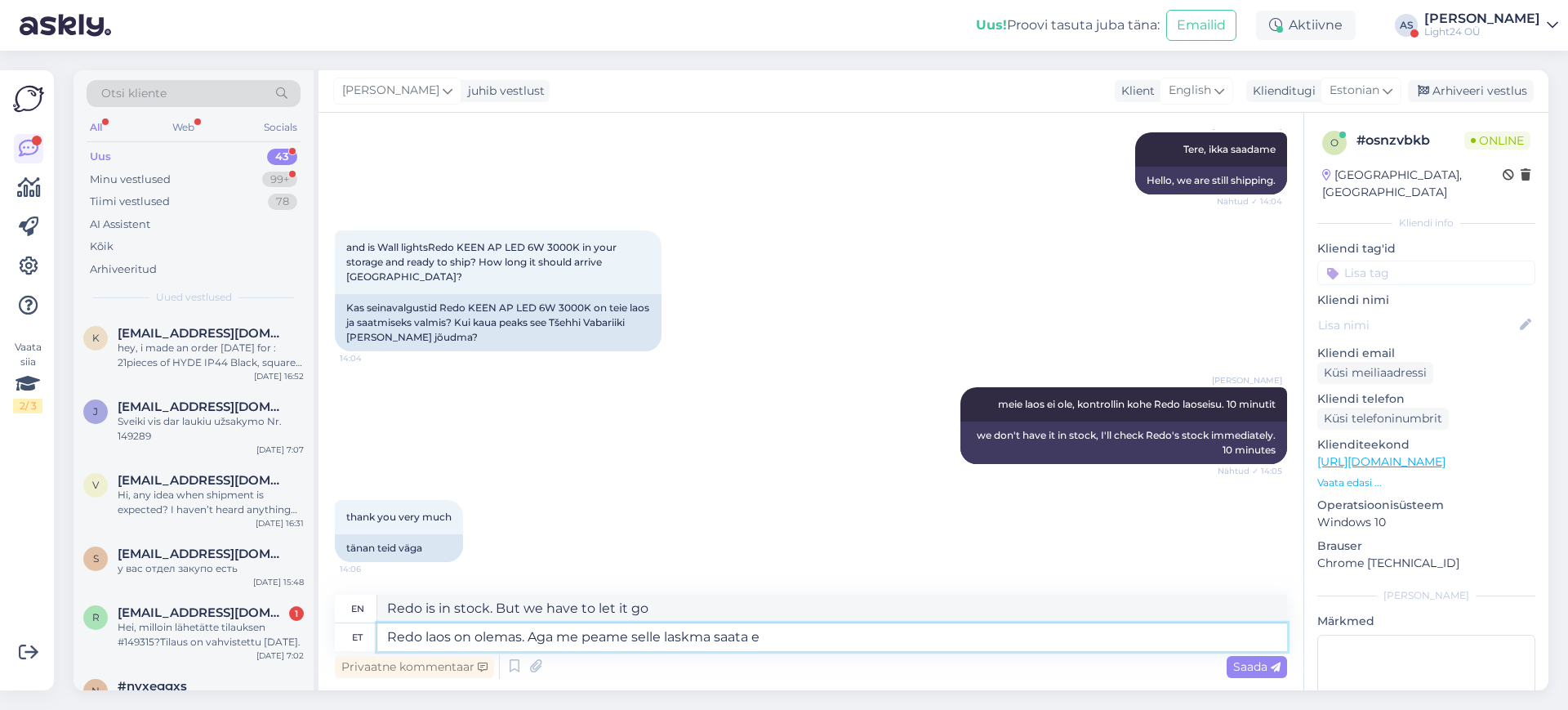
type textarea "Redo laos on olemas. Aga me peame selle laskma saata ee"
type textarea "Redo is in stock. But we have to have it shipped."
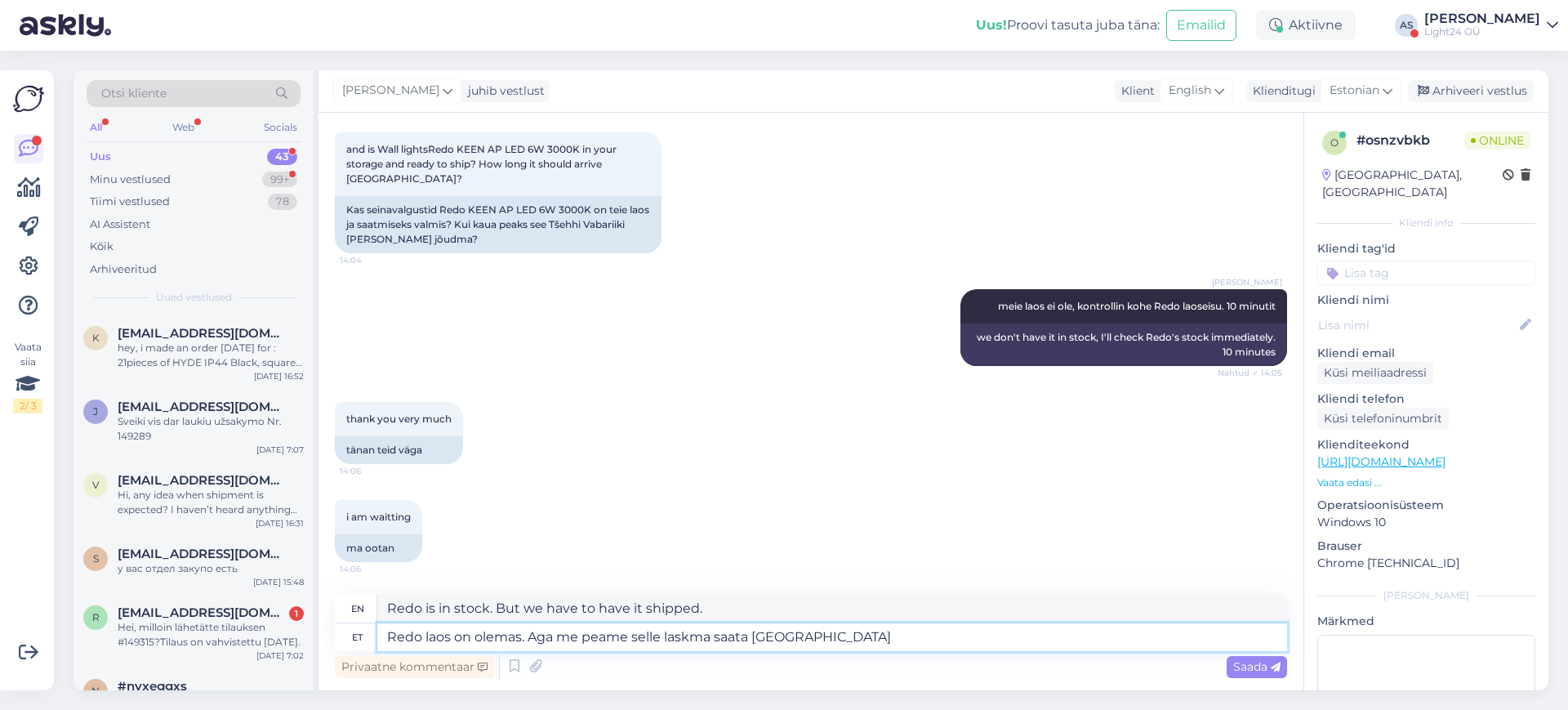
type textarea "Redo laos on olemas. Aga me peame selle laskma saata [GEOGRAPHIC_DATA] j"
type textarea "Redo is in stock. But we have to have it shipped to [GEOGRAPHIC_DATA]."
type textarea "Redo laos on olemas. Aga me peame selle laskma saata [GEOGRAPHIC_DATA] ja si"
type textarea "Redo is in stock. But we have to have it shipped to [GEOGRAPHIC_DATA] and"
type textarea "Redo laos on olemas. Aga me peame selle laskma saata [GEOGRAPHIC_DATA] ja siis …"
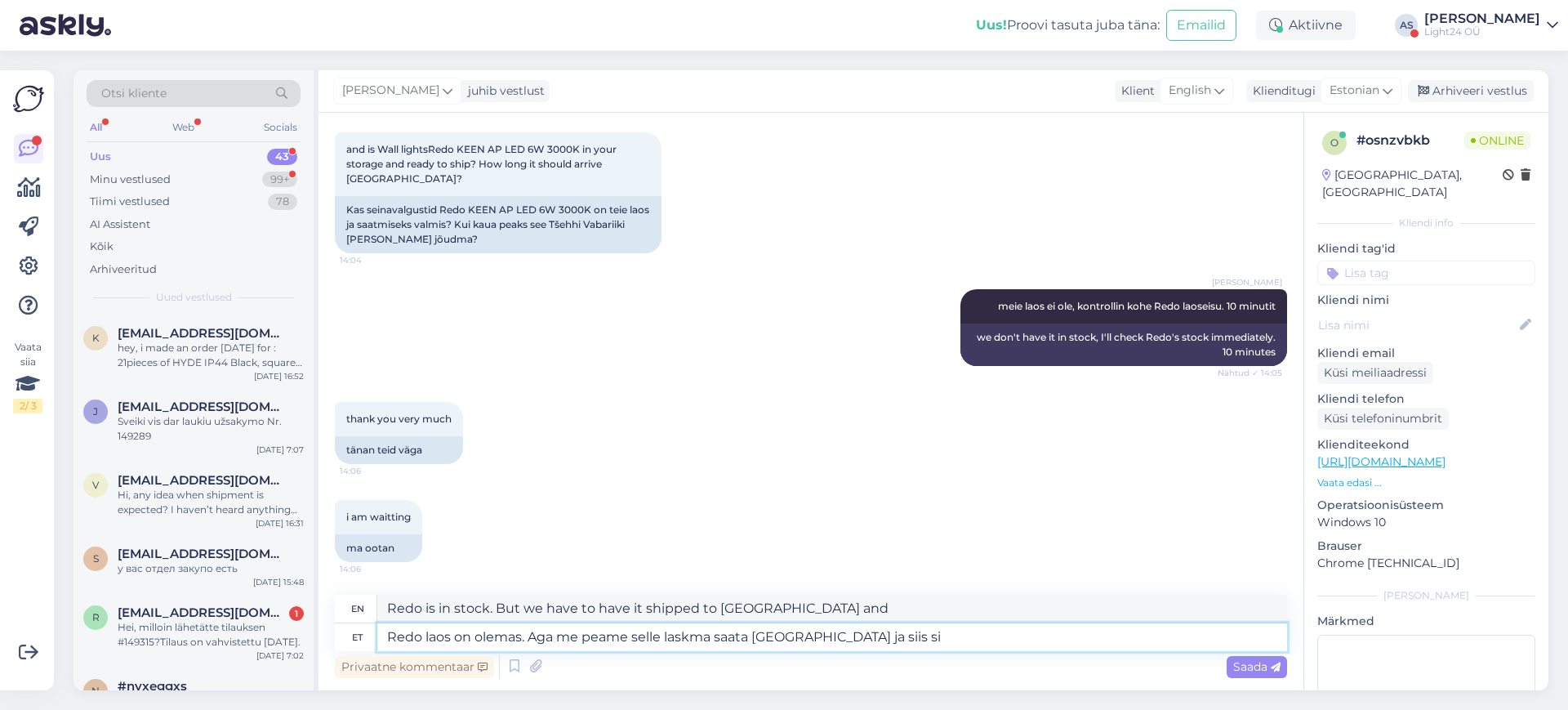
type textarea "Redo is in stock. But we have to have it shipped to [GEOGRAPHIC_DATA] and then"
type textarea "Redo laos on olemas. Aga me peame selle laskma saata [GEOGRAPHIC_DATA] ja siis …"
type textarea "Redo is in stock. But we have to have it shipped to [GEOGRAPHIC_DATA] and then …"
type textarea "Redo laos on olemas. Aga me peame selle laskma saata [GEOGRAPHIC_DATA] ja siis …"
type textarea "Redo is in stock. But we have to have it shipped to [GEOGRAPHIC_DATA] and then …"
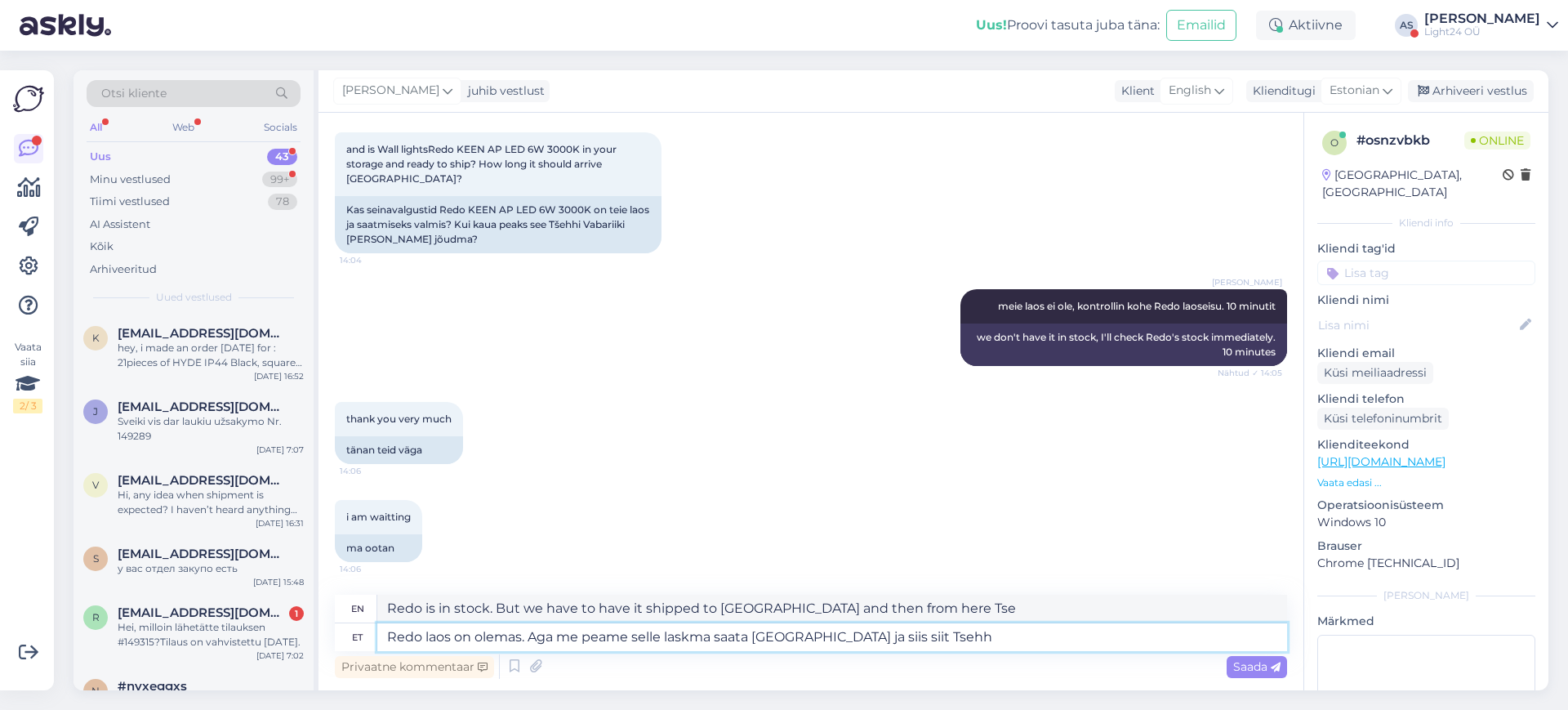
type textarea "Redo laos on olemas. Aga me peame selle laskma saata [GEOGRAPHIC_DATA] ja siis …"
type textarea "Redo is in stock. But we have to have it shipped to [GEOGRAPHIC_DATA] and then …"
type textarea "Redo laos on olemas. Aga me peame selle laskma saata [GEOGRAPHIC_DATA] ja siis …"
type textarea "Redo is in stock. But we have to have it shipped to [GEOGRAPHIC_DATA] and then …"
type textarea "Redo laos on olemas. Aga me peame selle laskma saata [GEOGRAPHIC_DATA] ja siis …"
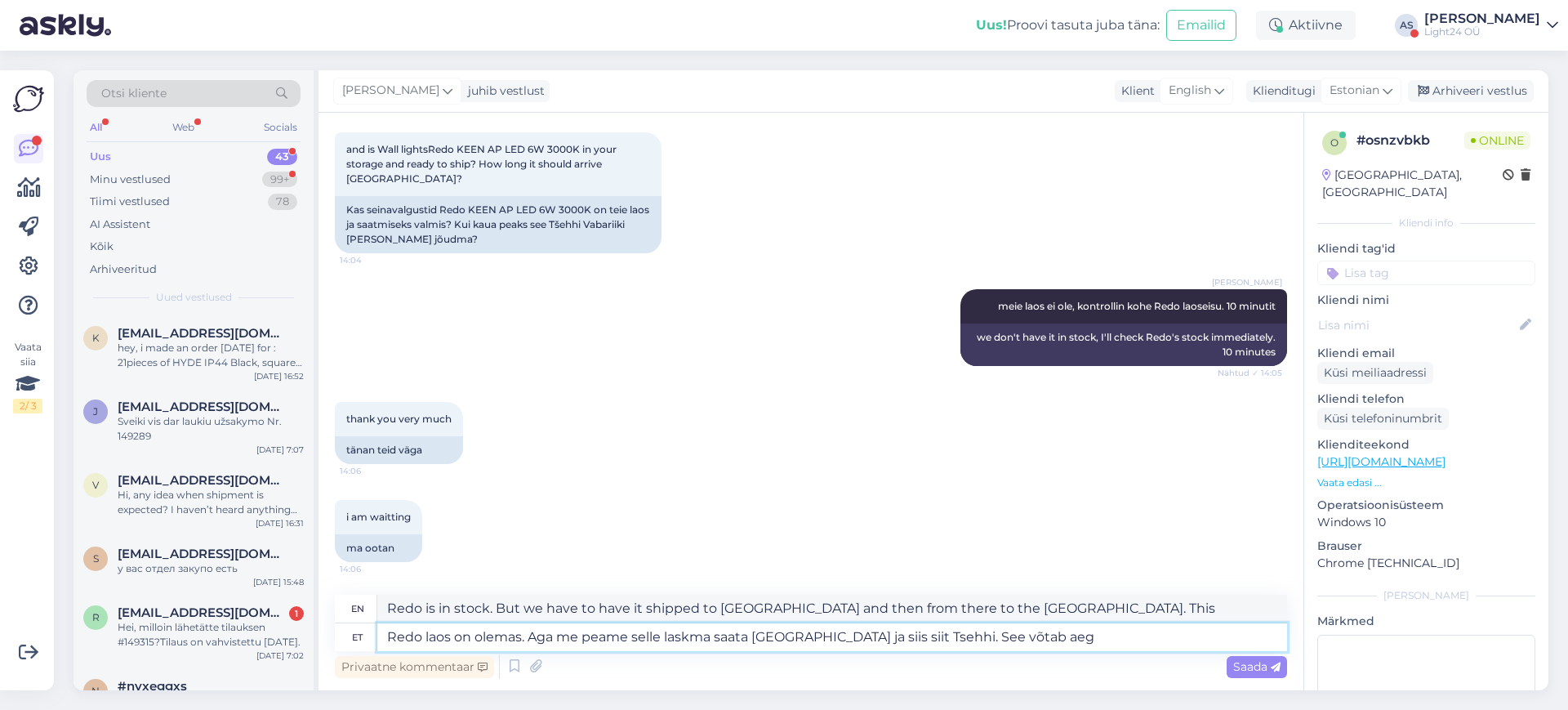
type textarea "Redo is in stock. But we have to have it shipped to [GEOGRAPHIC_DATA] and then …"
type textarea "Redo laos on olemas. Aga me peame selle laskma saata [GEOGRAPHIC_DATA] ja siis …"
type textarea "Redo is in stock. But we have to have it shipped to [GEOGRAPHIC_DATA] and then …"
type textarea "Redo laos on olemas. Aga me peame selle laskma saata [GEOGRAPHIC_DATA] ja siis …"
type textarea "Redo is in stock. But we have to have it shipped to [GEOGRAPHIC_DATA] and then …"
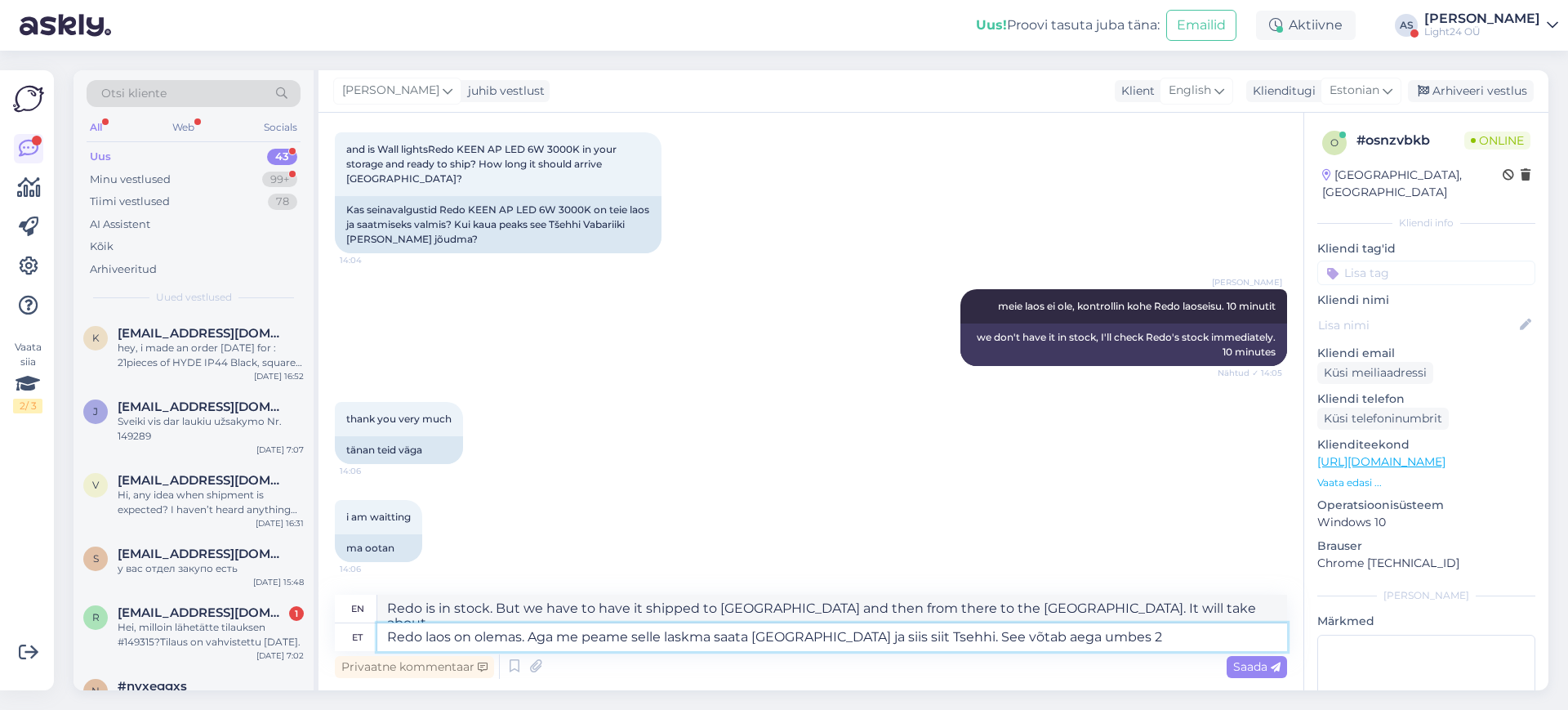
type textarea "Redo laos on olemas. Aga me peame selle laskma saata [GEOGRAPHIC_DATA] ja siis …"
type textarea "Redo is in stock. But we have to have it shipped to [GEOGRAPHIC_DATA] and then …"
type textarea "Redo laos on olemas. Aga me peame selle laskma saata [GEOGRAPHIC_DATA] ja siis …"
type textarea "Redo is in stock. But we have to have it shipped to [GEOGRAPHIC_DATA] and then …"
click at [420, 636] on textarea "Redo laos on olemas. Aga me peame selle laskma saata [GEOGRAPHIC_DATA] ja siis …" at bounding box center [832, 636] width 910 height 27
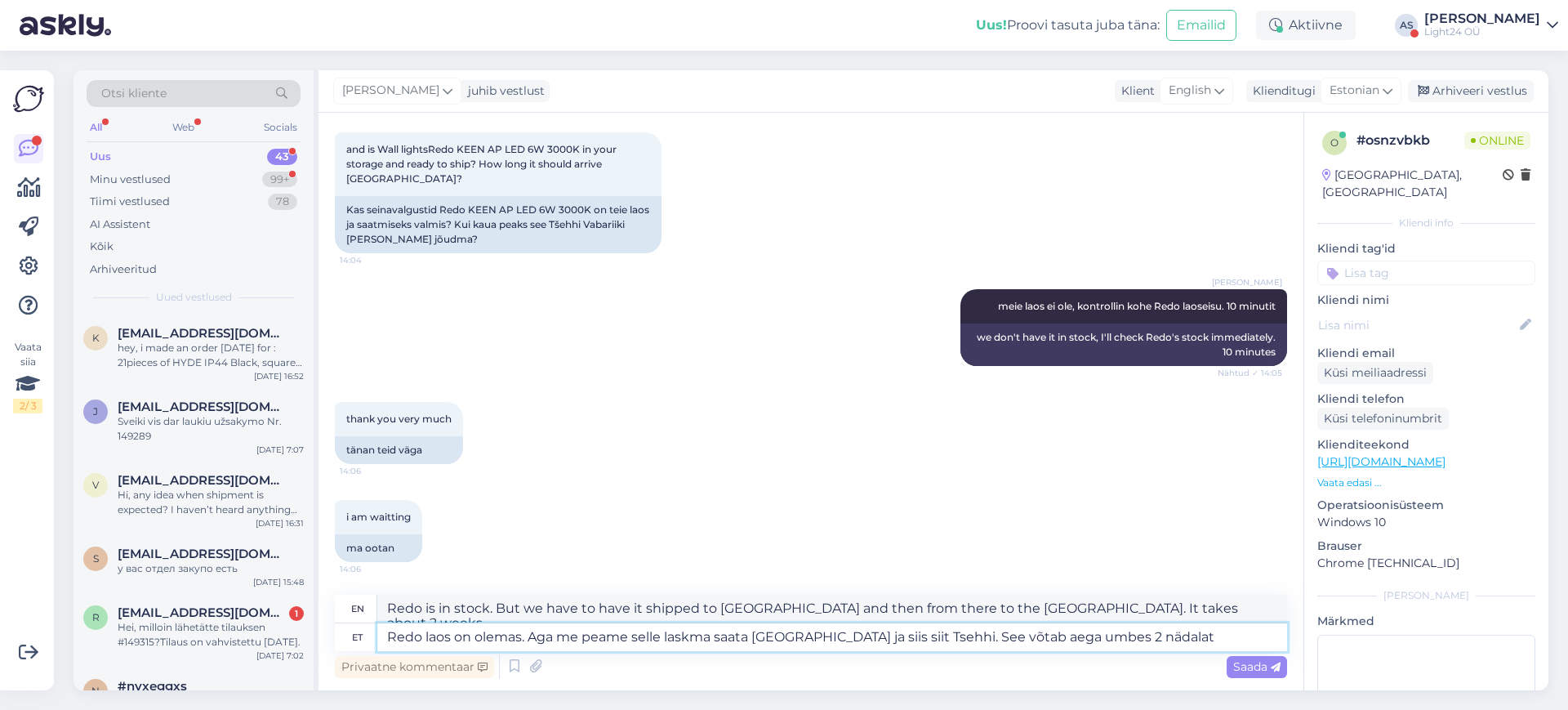
click at [476, 637] on textarea "Redo laos on olemas. Aga me peame selle laskma saata [GEOGRAPHIC_DATA] ja siis …" at bounding box center [832, 636] width 910 height 27
type textarea "Redo laos on see mudel olemas. Aga me peame selle laskma saata [GEOGRAPHIC_DATA…"
type textarea "Redo has this model in stock. But we have to have it shipped to [GEOGRAPHIC_DAT…"
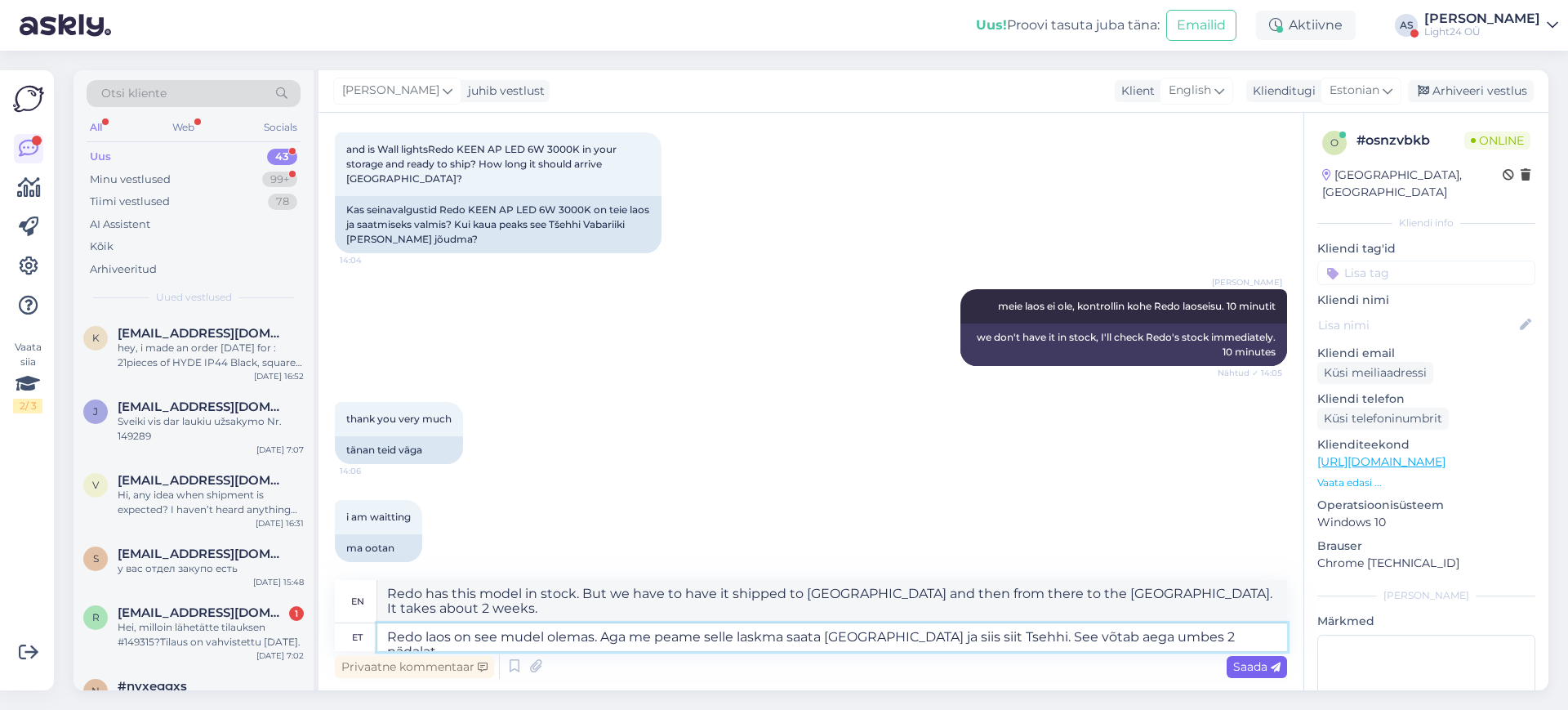
type textarea "Redo laos on see mudel olemas. Aga me peame selle laskma saata [GEOGRAPHIC_DATA…"
click at [1260, 669] on span "Saada" at bounding box center [1257, 667] width 47 height 15
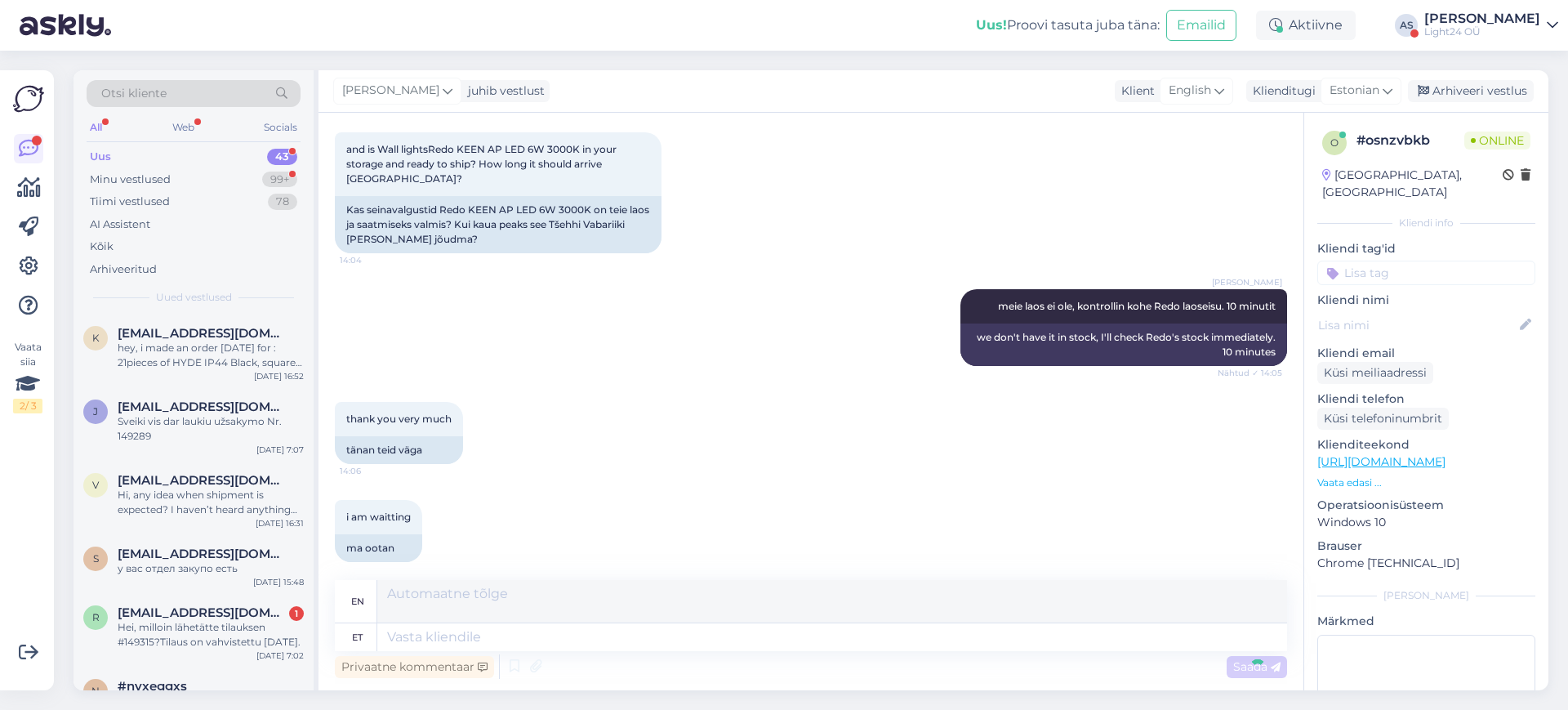
scroll to position [436, 0]
